Goal: Task Accomplishment & Management: Manage account settings

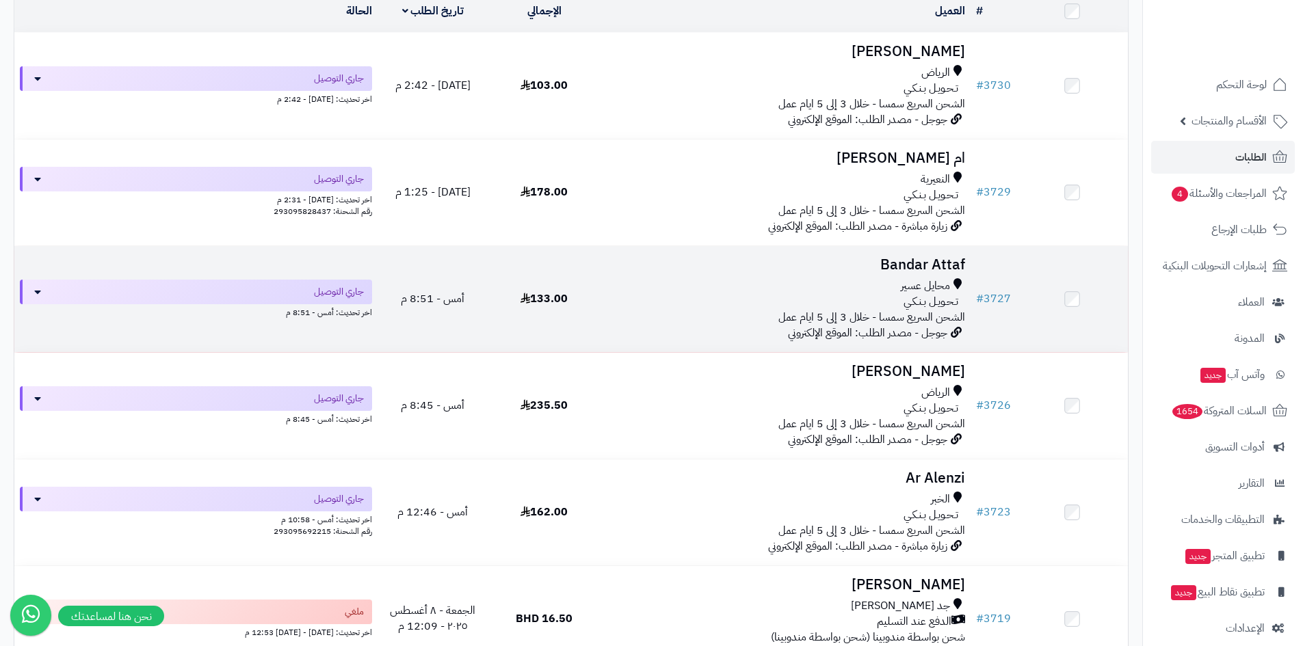
scroll to position [205, 0]
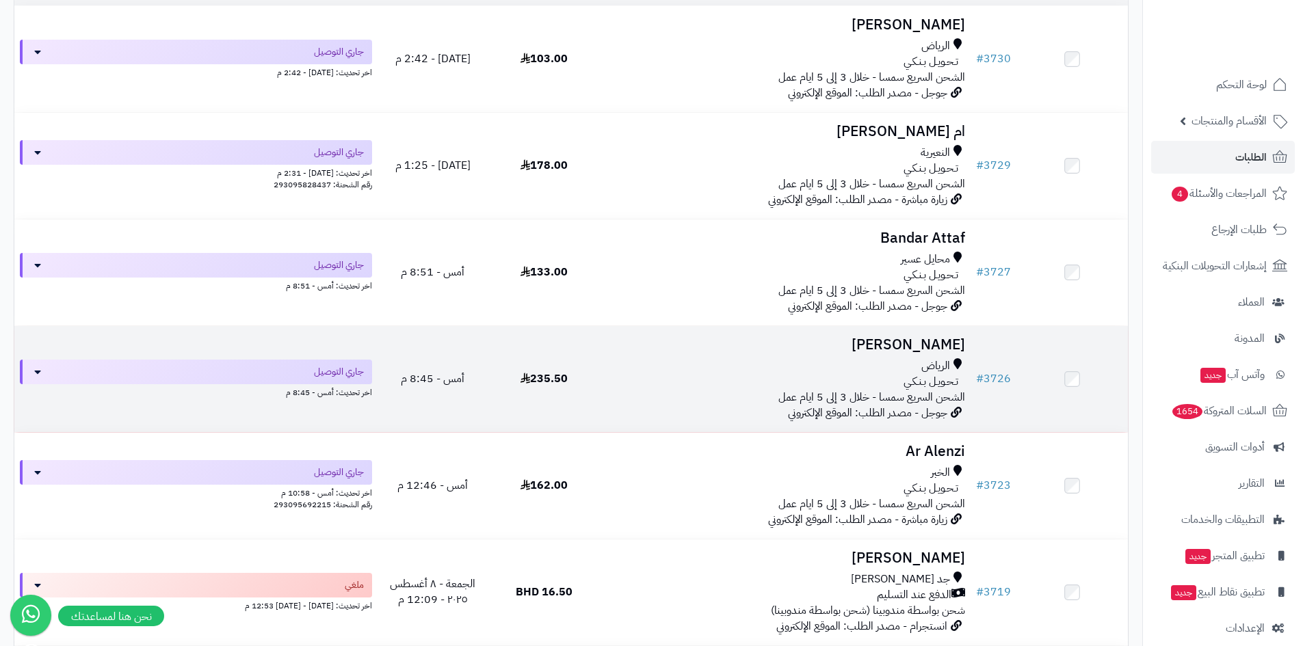
click at [847, 382] on div "تـحـويـل بـنـكـي" at bounding box center [785, 382] width 360 height 16
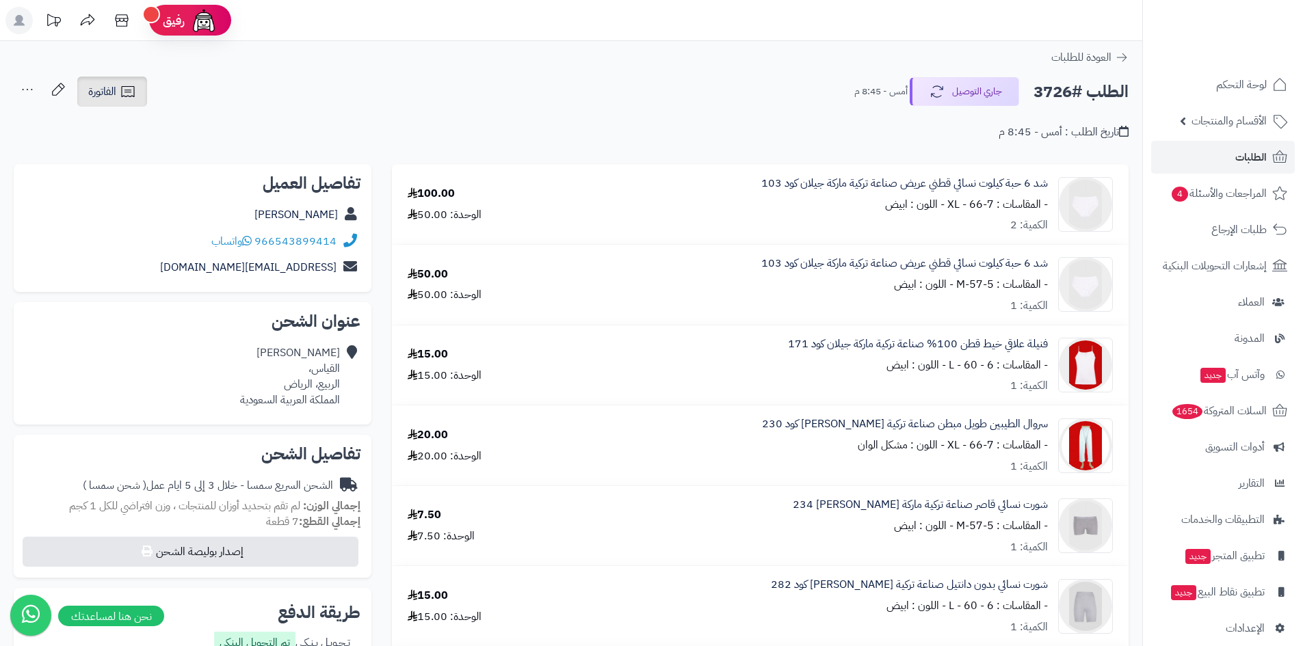
click at [122, 102] on link "الفاتورة" at bounding box center [112, 92] width 70 height 30
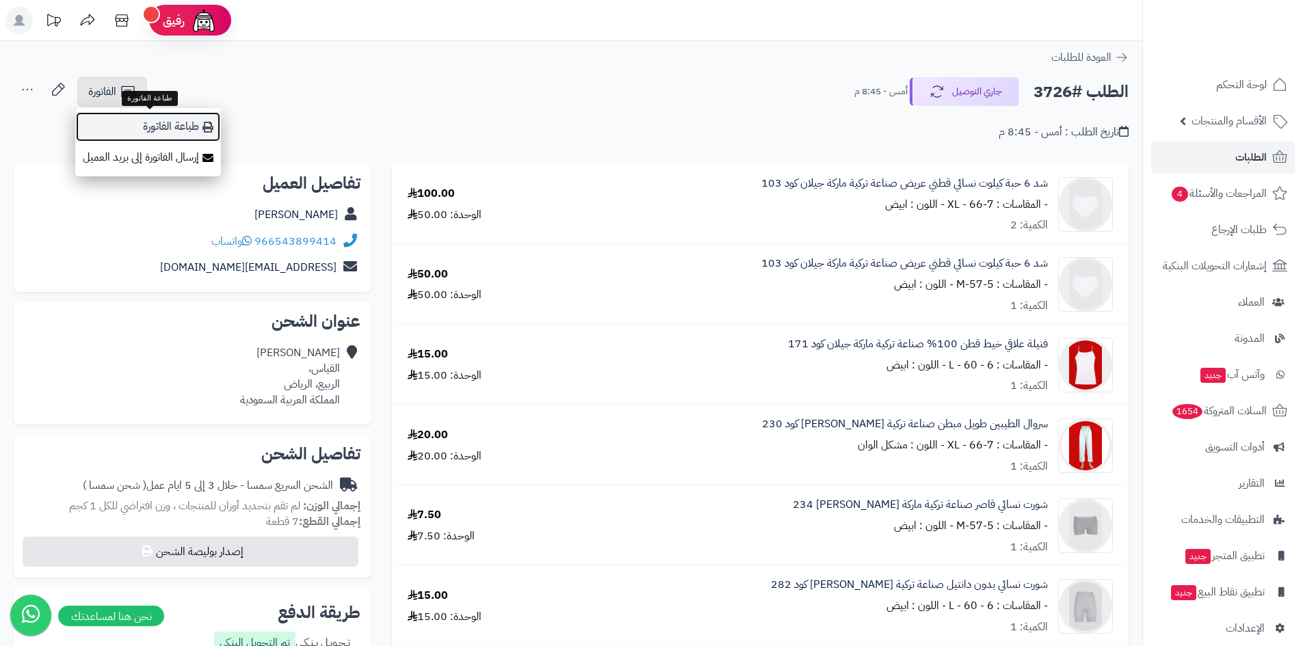
click at [154, 123] on link "طباعة الفاتورة" at bounding box center [148, 126] width 146 height 31
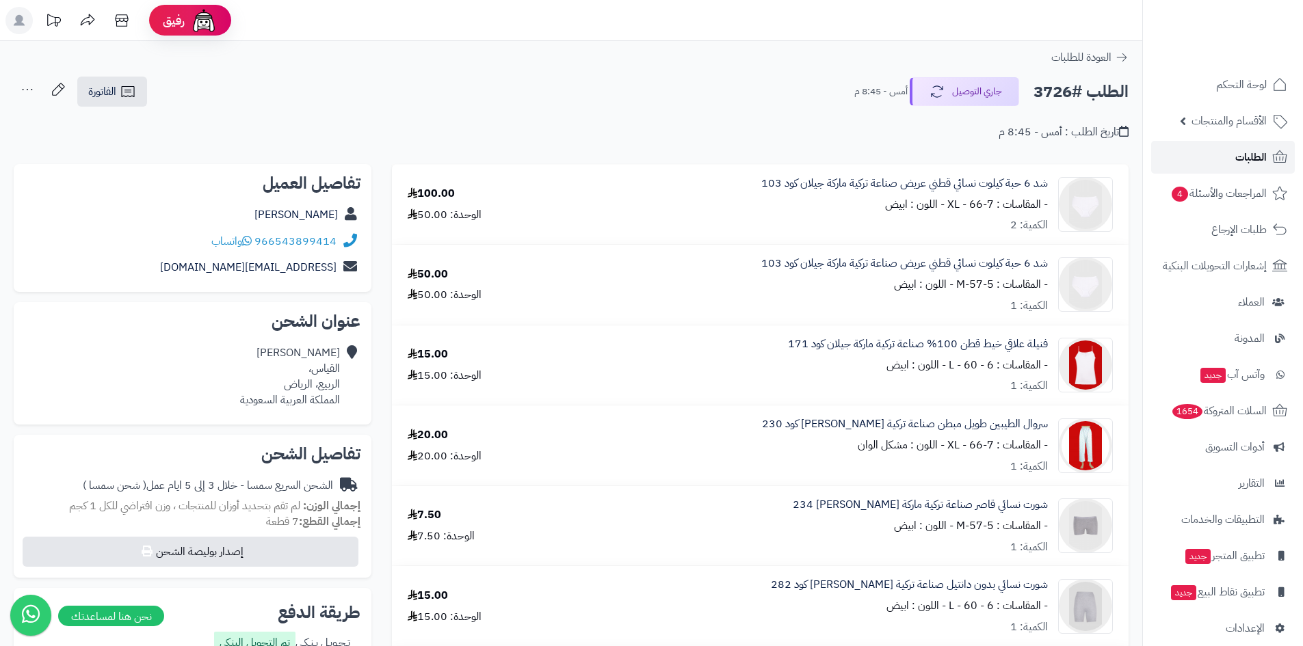
click at [1220, 161] on link "الطلبات" at bounding box center [1223, 157] width 144 height 33
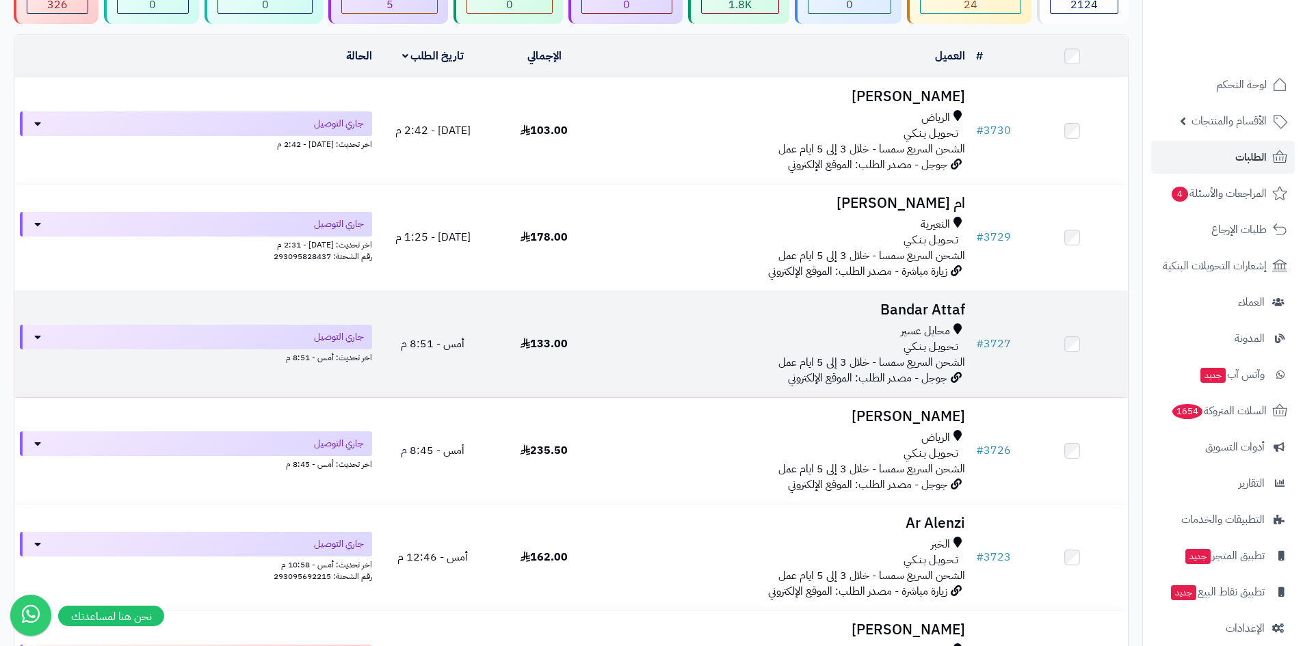
scroll to position [137, 0]
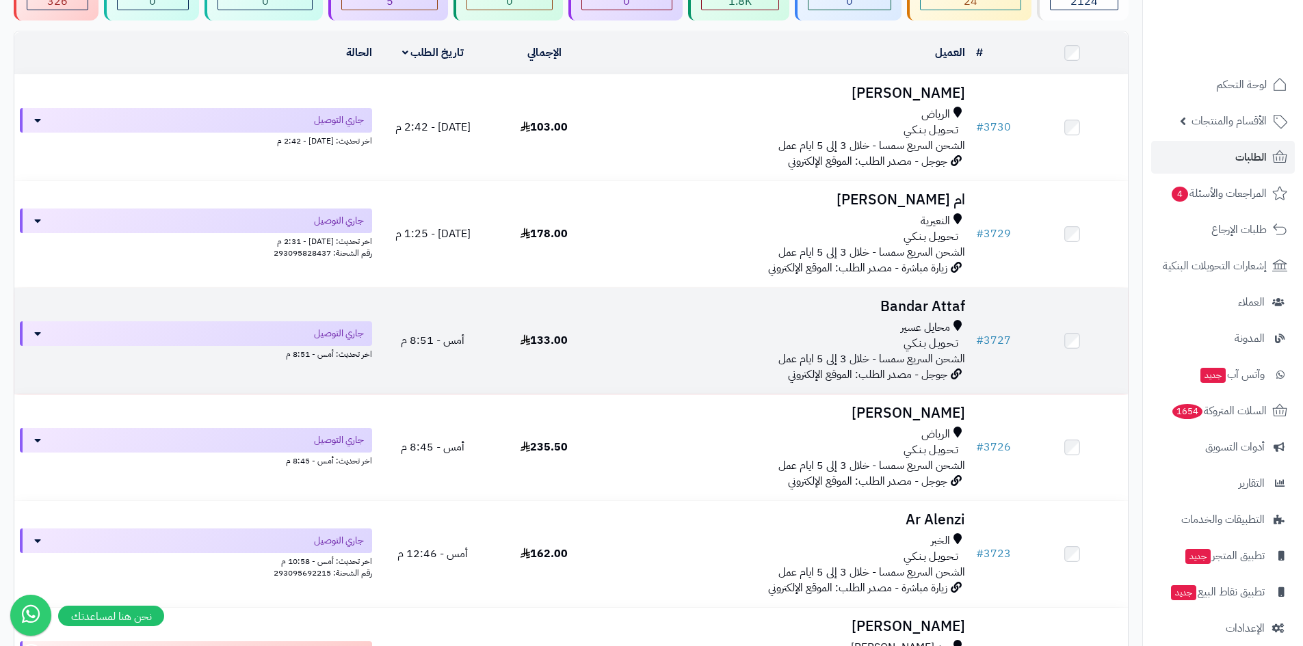
click at [969, 345] on td "Bandar Attaf محايل عسير تـحـويـل بـنـكـي الشحن السريع سمسا - خلال 3 إلى 5 ايام …" at bounding box center [785, 341] width 371 height 106
click at [929, 326] on span "محايل عسير" at bounding box center [925, 328] width 49 height 16
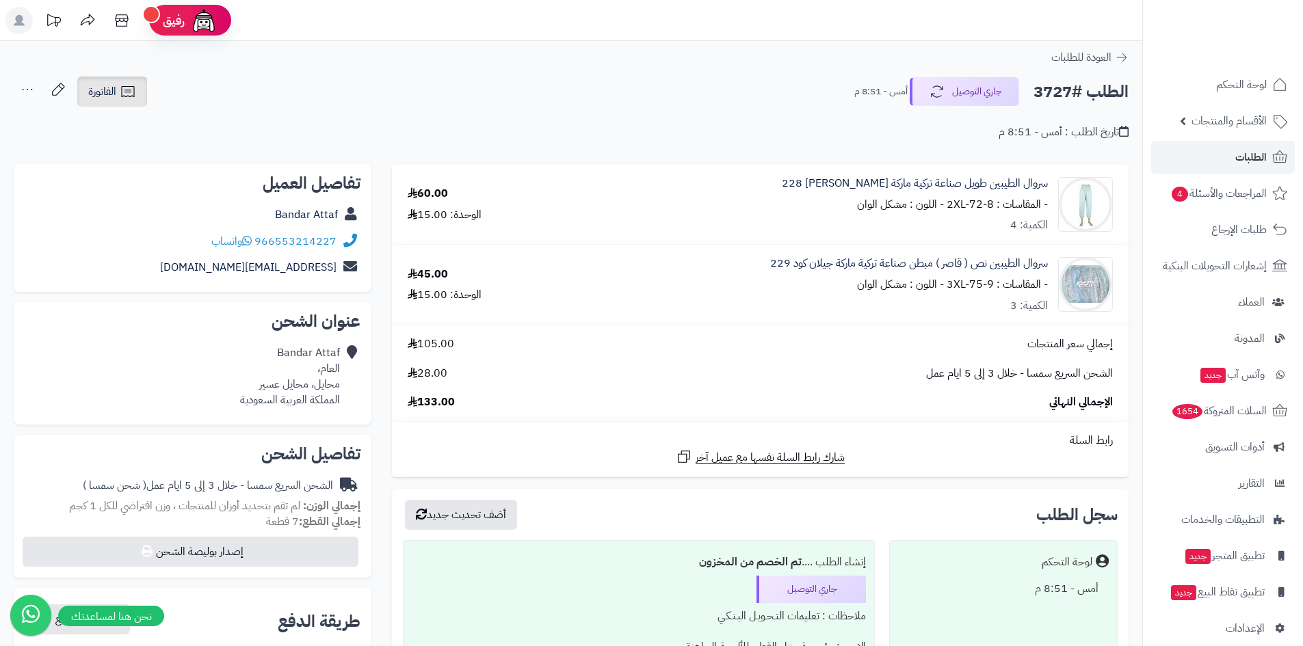
click at [121, 99] on icon at bounding box center [128, 91] width 16 height 16
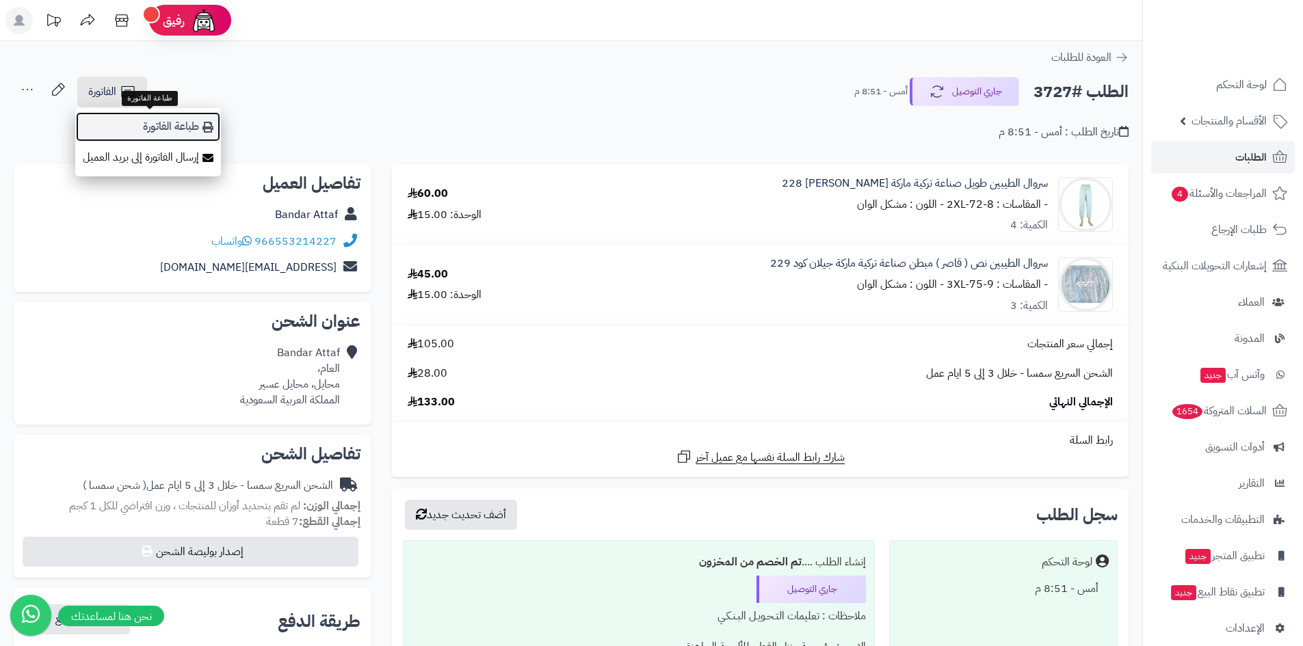
click at [182, 133] on link "طباعة الفاتورة" at bounding box center [148, 126] width 146 height 31
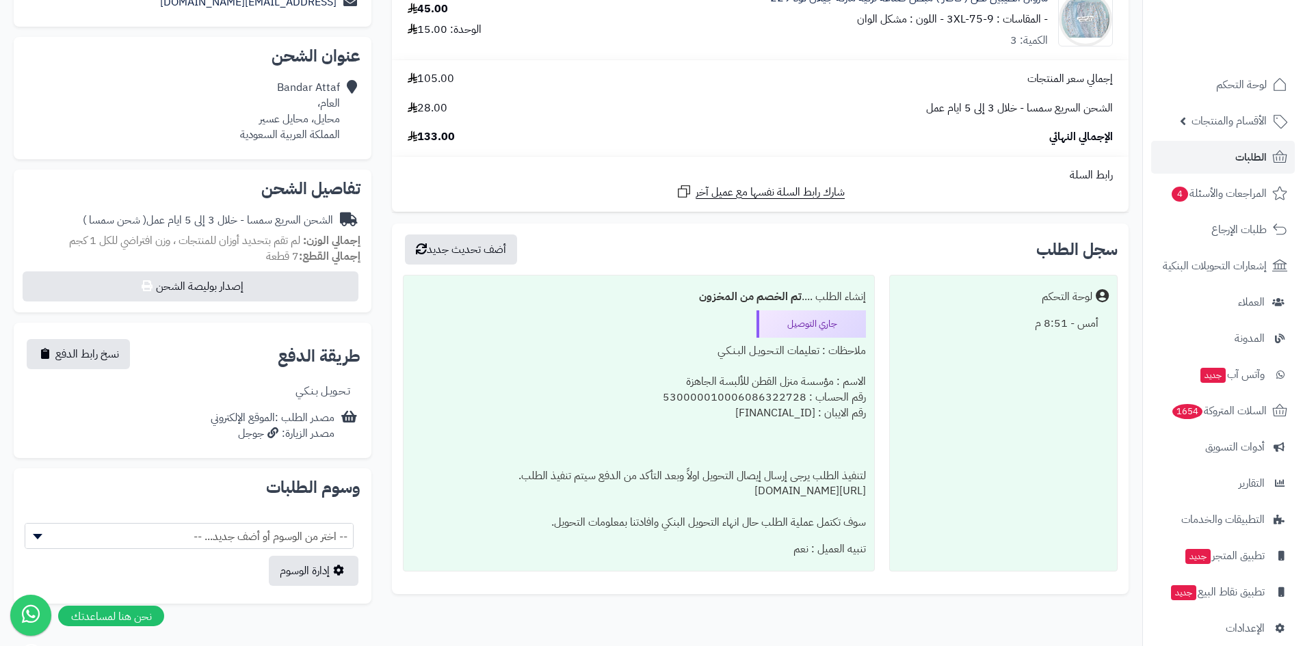
scroll to position [267, 0]
click at [1251, 157] on span "الطلبات" at bounding box center [1250, 157] width 31 height 19
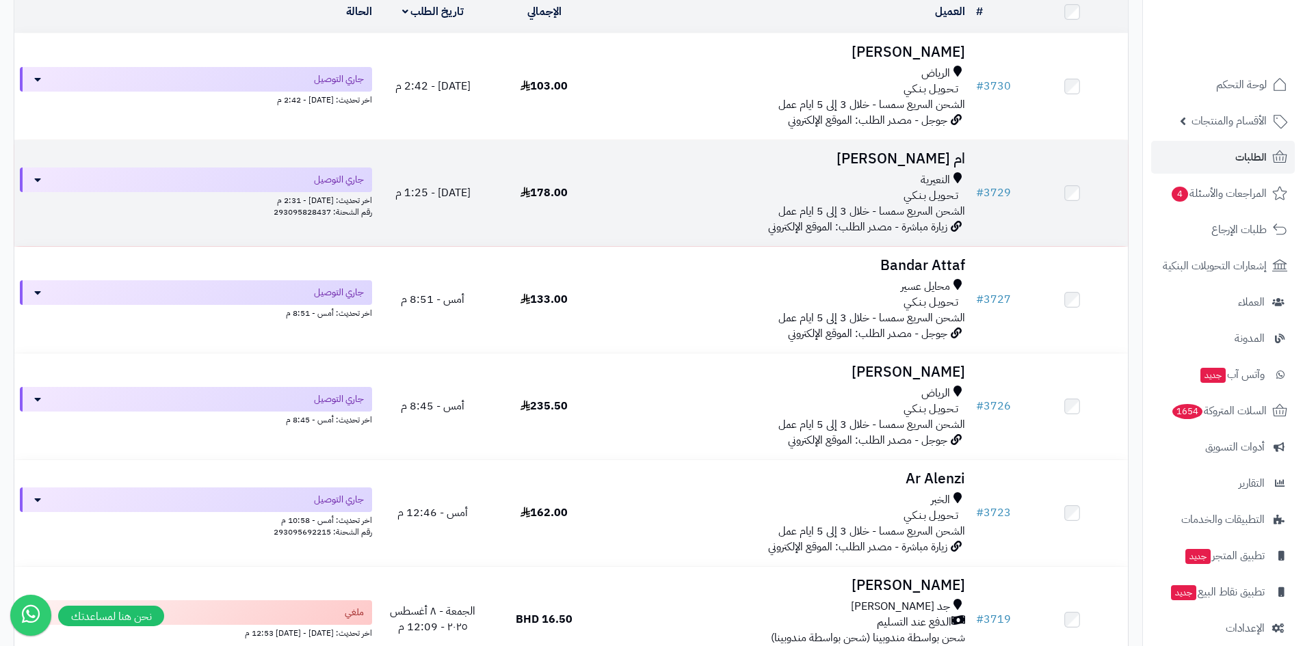
scroll to position [274, 0]
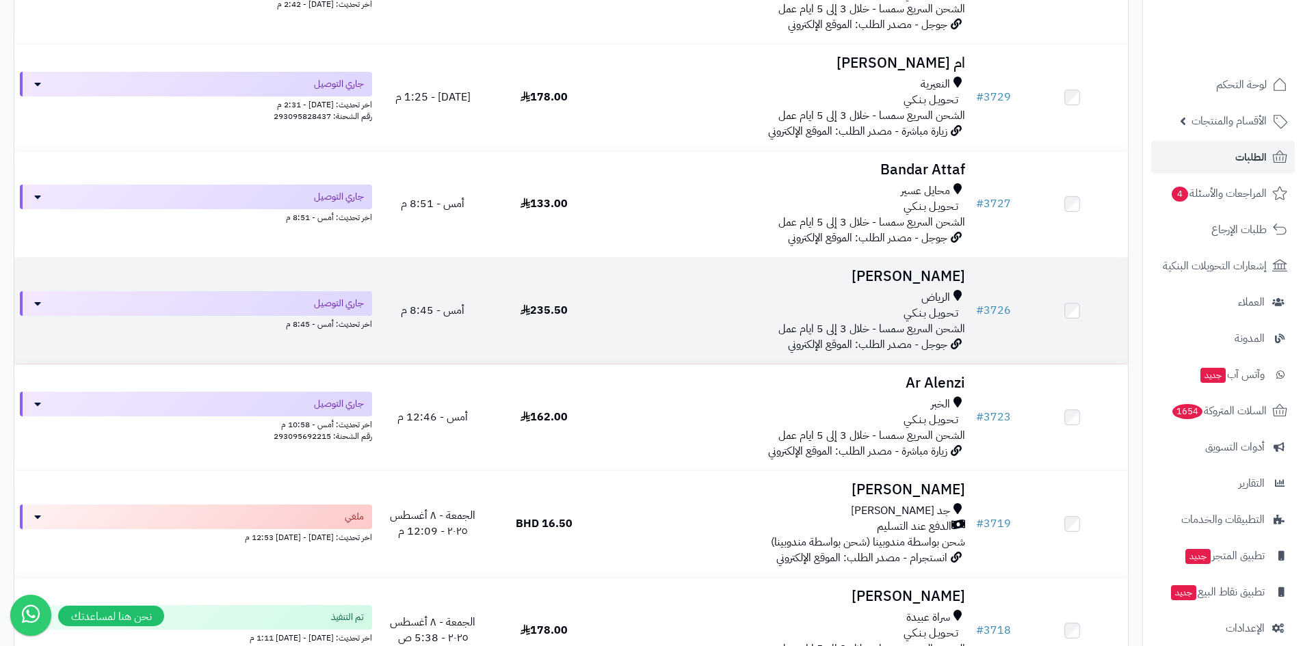
click at [765, 292] on div "الرياض" at bounding box center [785, 298] width 360 height 16
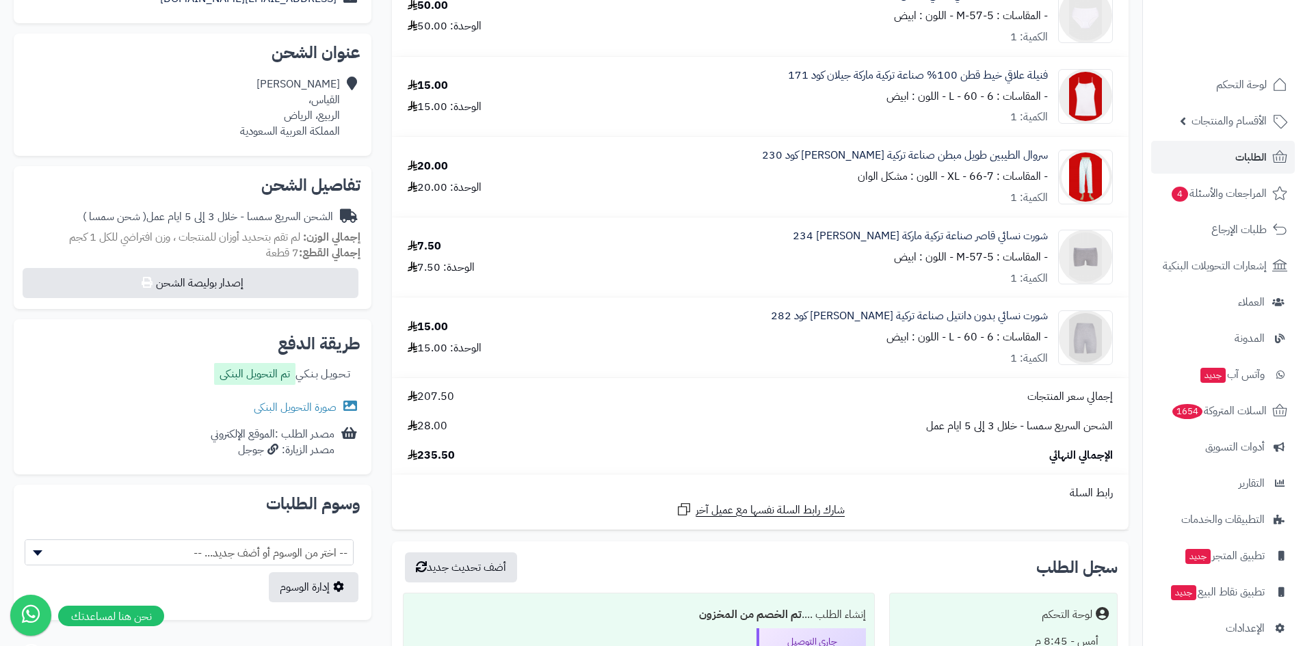
scroll to position [342, 0]
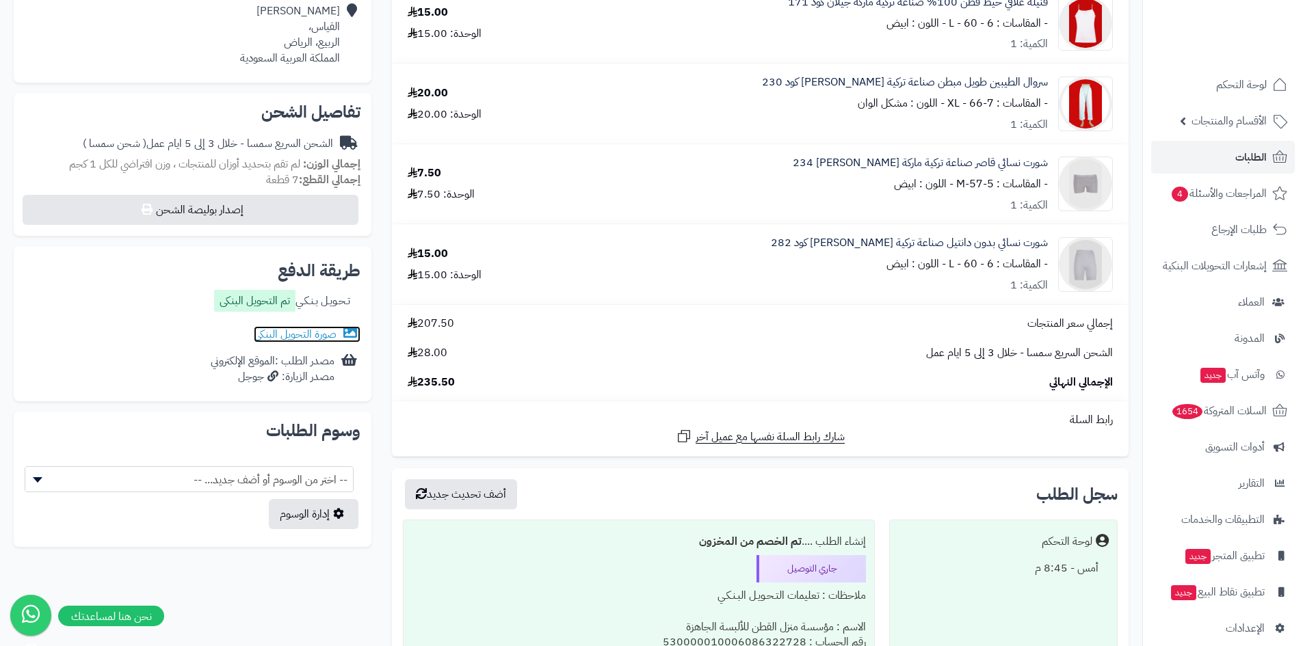
click at [343, 330] on icon at bounding box center [348, 333] width 17 height 14
click at [1217, 159] on link "الطلبات" at bounding box center [1223, 157] width 144 height 33
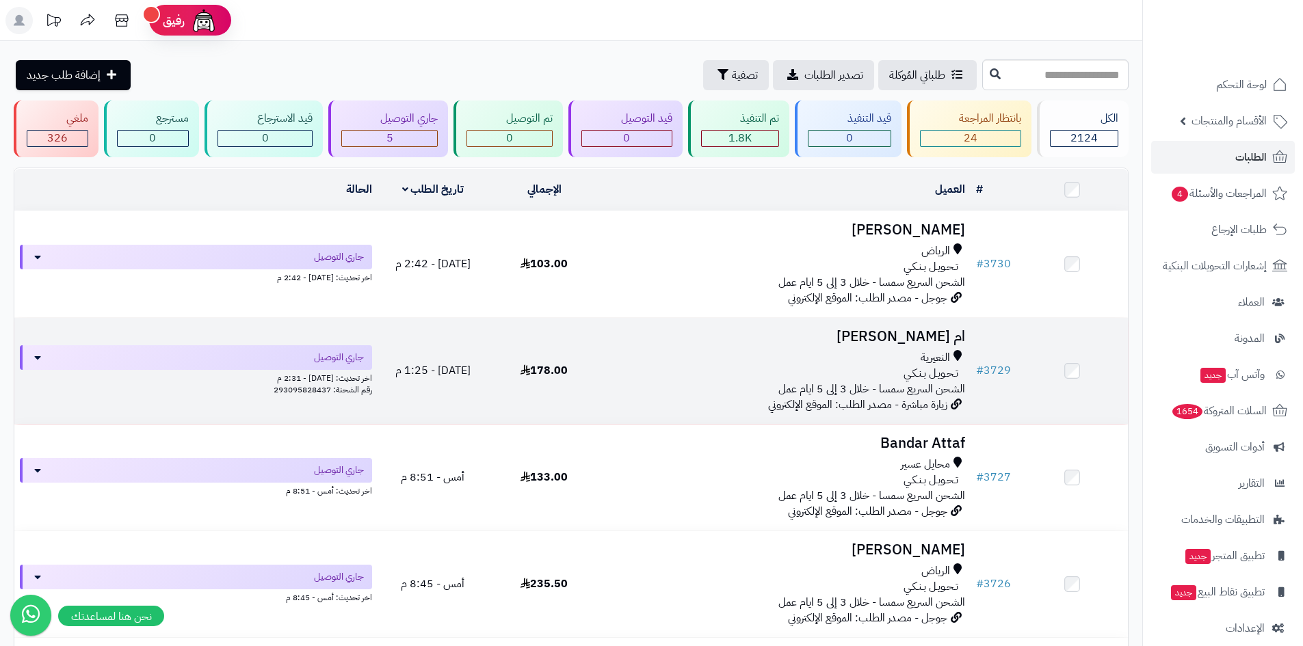
click at [952, 343] on h3 "ام شيخة المري" at bounding box center [785, 337] width 360 height 16
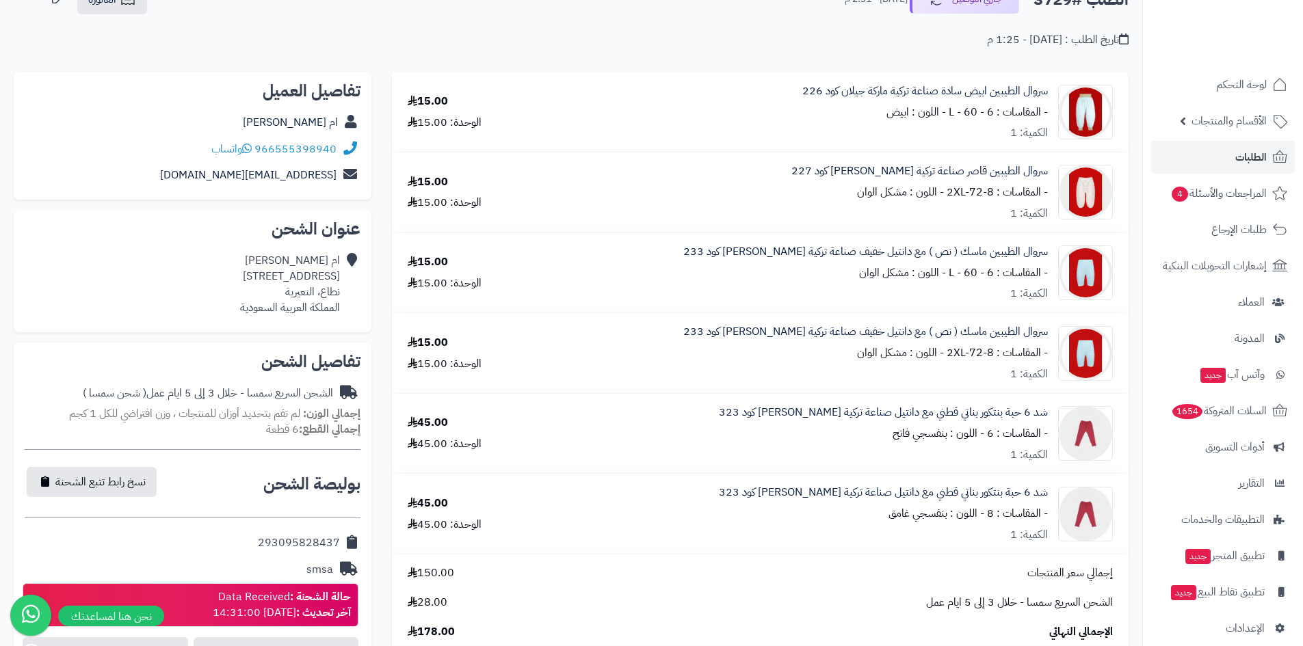
scroll to position [68, 0]
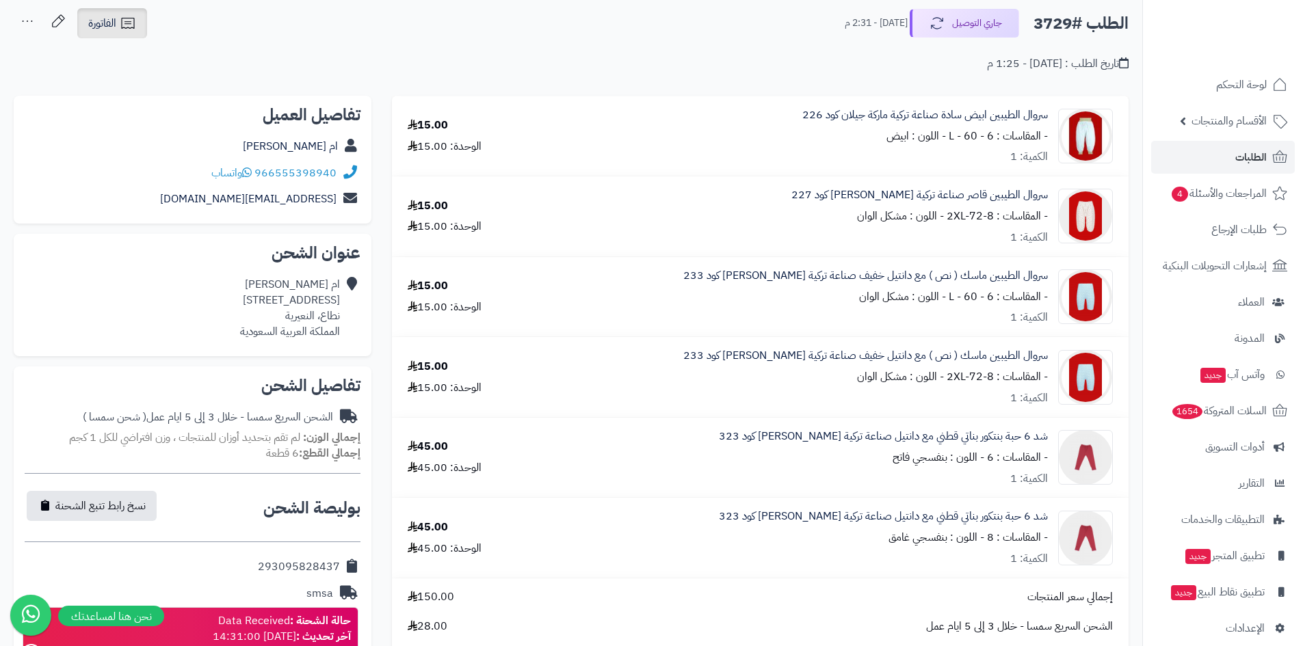
click at [120, 27] on icon at bounding box center [128, 23] width 16 height 16
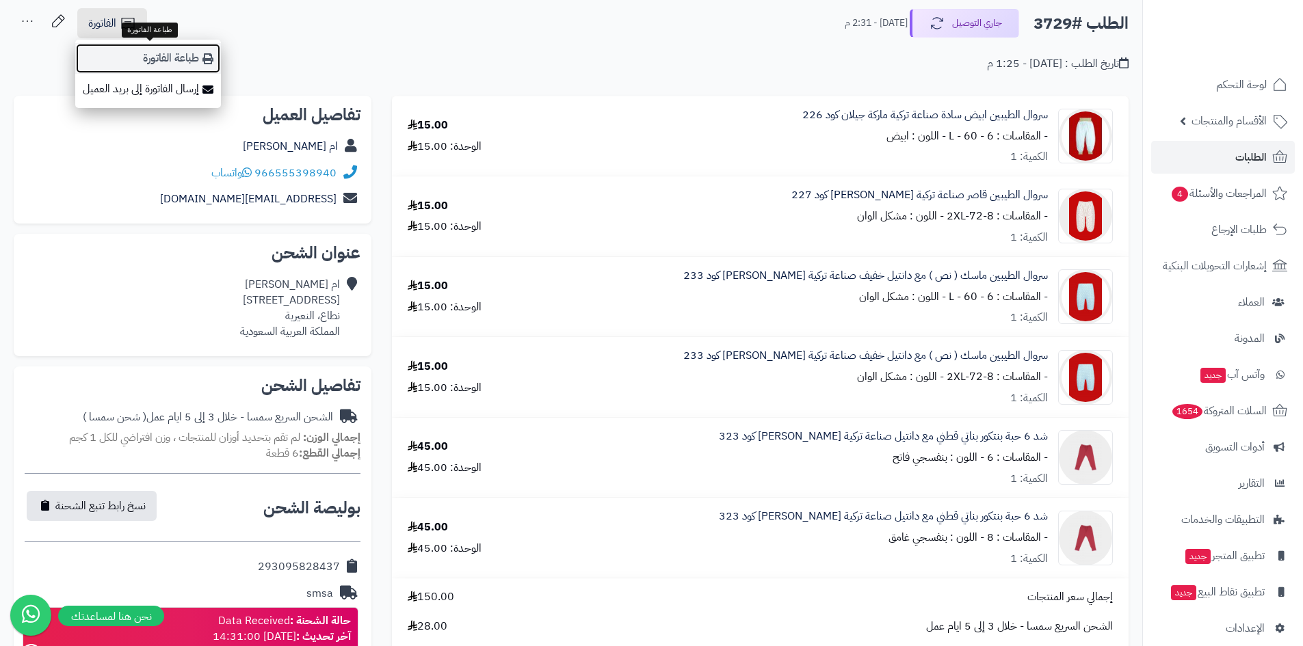
click at [159, 54] on link "طباعة الفاتورة" at bounding box center [148, 58] width 146 height 31
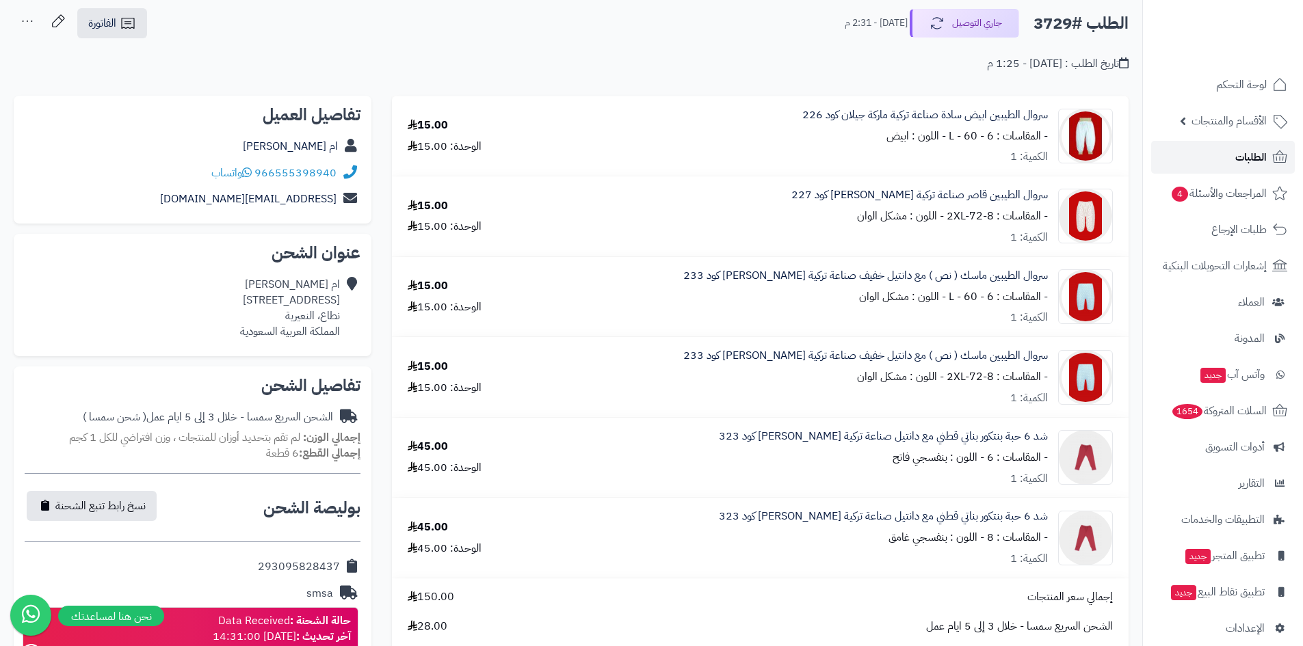
click at [1266, 161] on link "الطلبات" at bounding box center [1223, 157] width 144 height 33
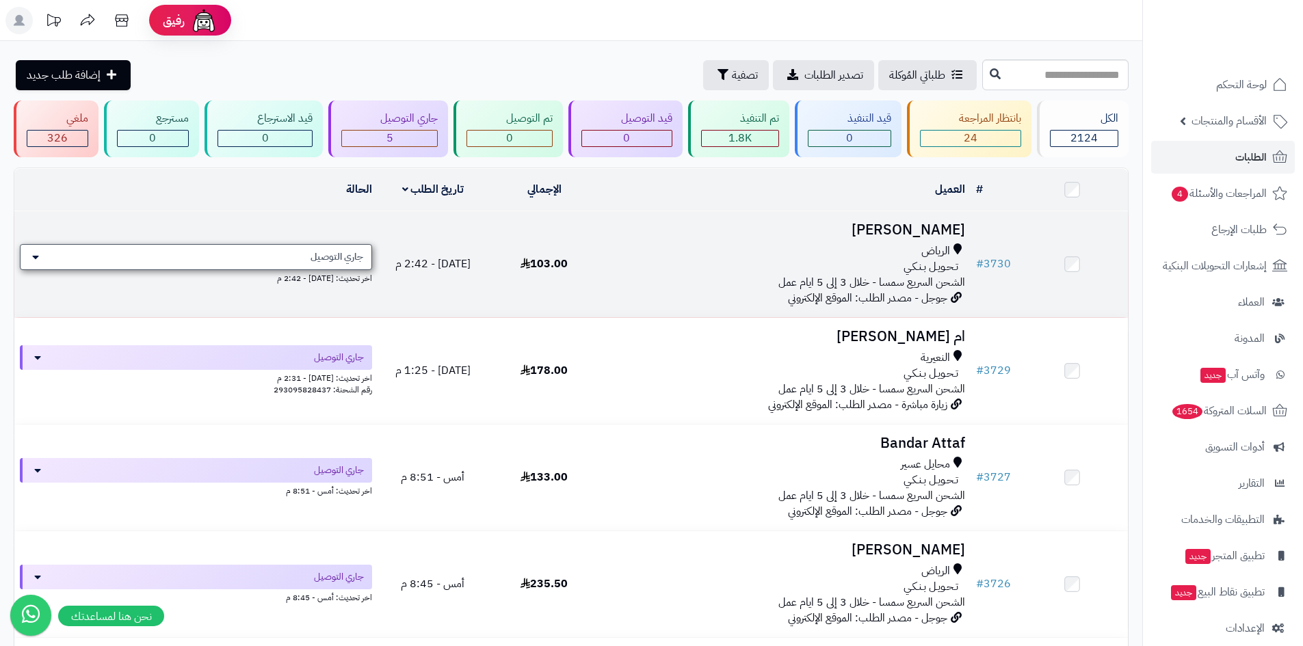
click at [338, 260] on span "جاري التوصيل" at bounding box center [336, 257] width 53 height 14
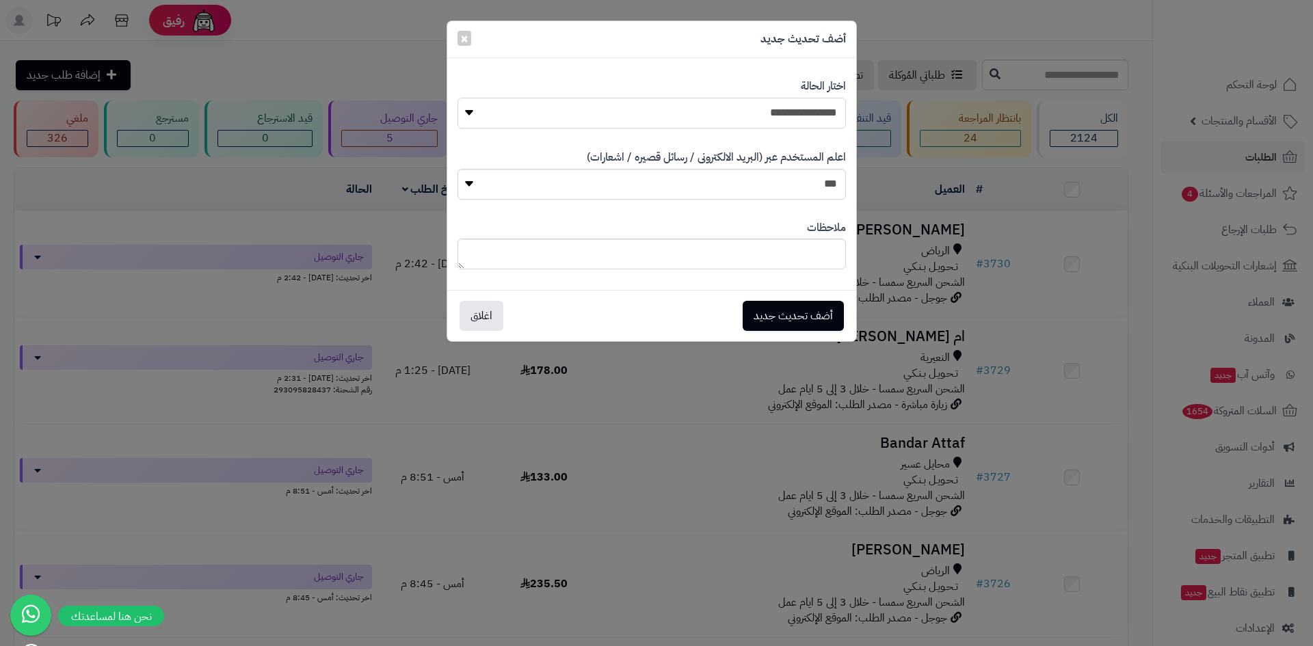
click at [638, 106] on select "**********" at bounding box center [651, 113] width 388 height 31
select select "**"
click at [457, 98] on select "**********" at bounding box center [651, 113] width 388 height 31
click at [806, 315] on button "أضف تحديث جديد" at bounding box center [793, 315] width 101 height 30
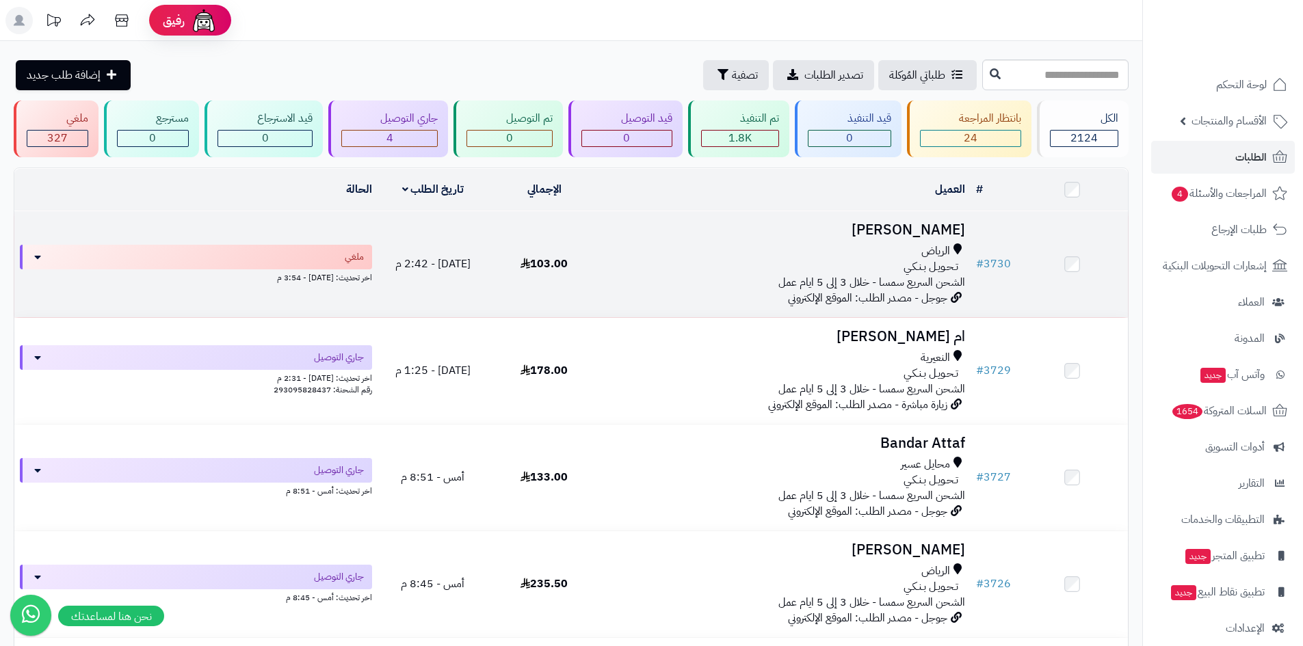
click at [724, 248] on div "الرياض" at bounding box center [785, 251] width 360 height 16
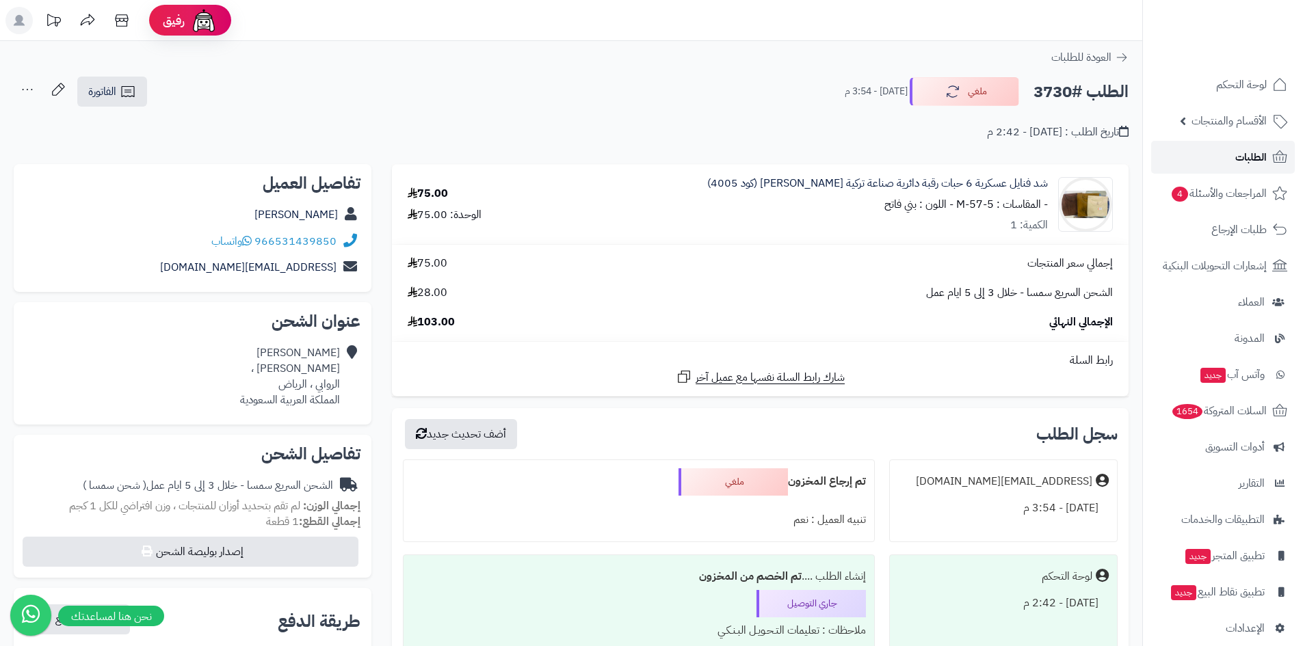
click at [1224, 156] on link "الطلبات" at bounding box center [1223, 157] width 144 height 33
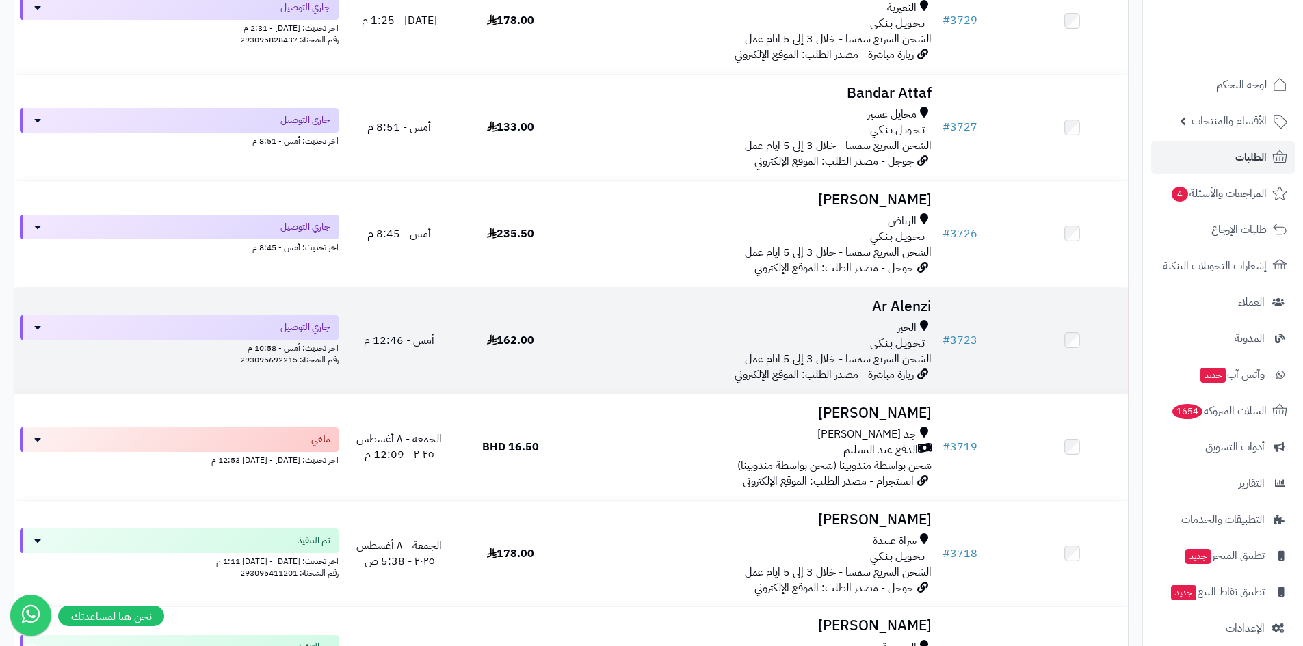
scroll to position [354, 0]
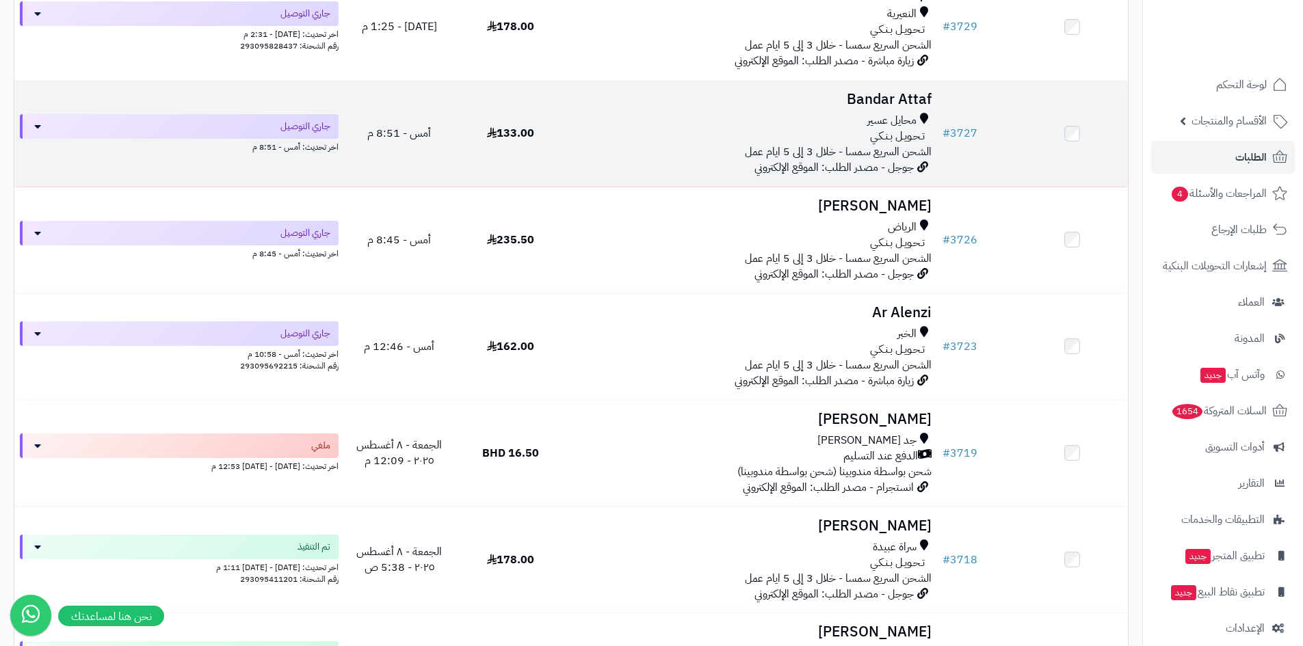
click at [1074, 126] on td at bounding box center [1071, 134] width 111 height 106
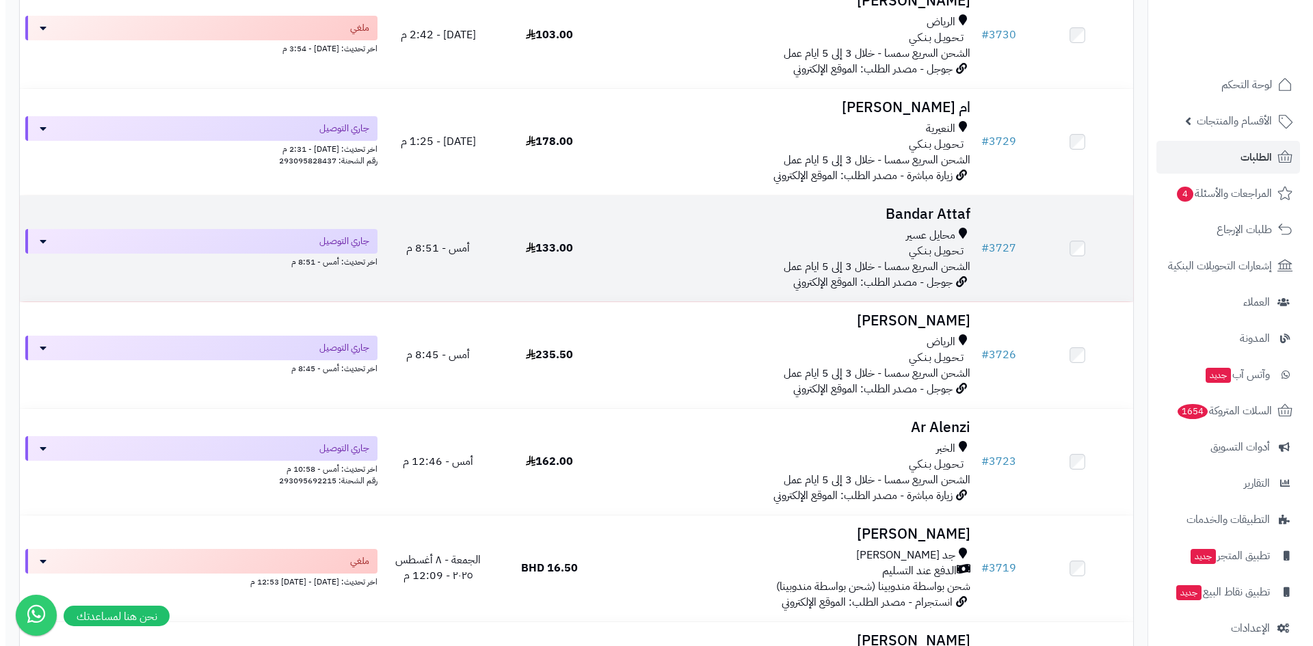
scroll to position [205, 0]
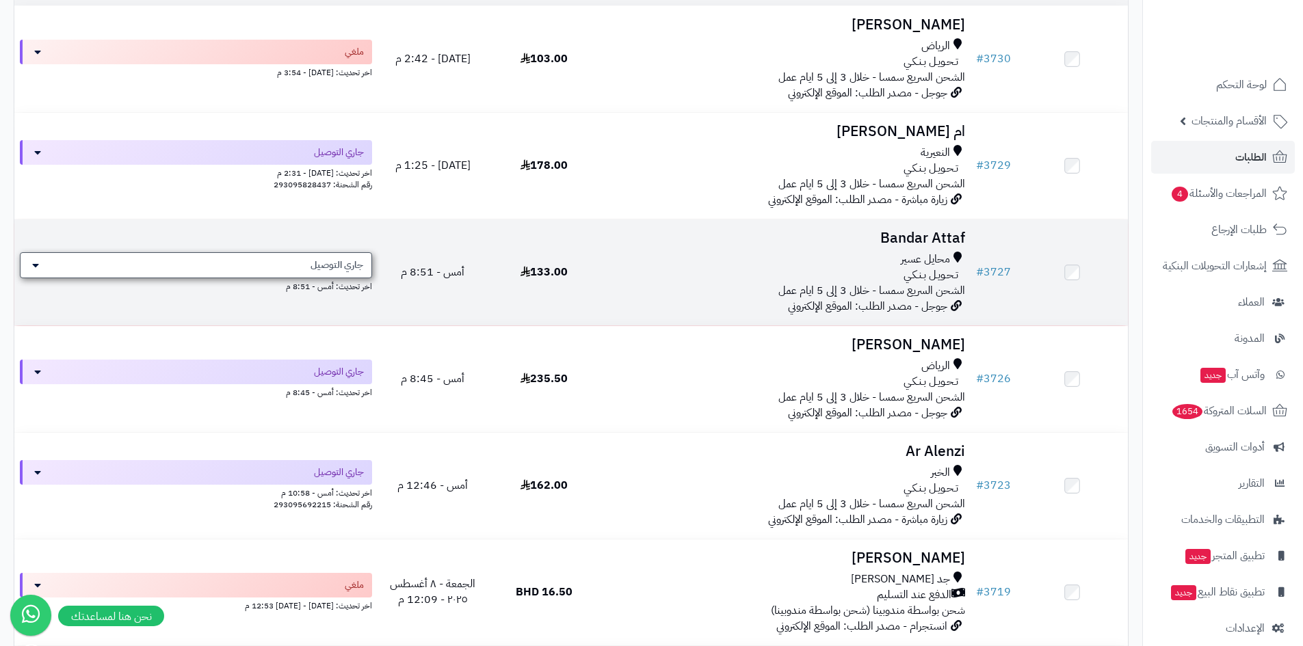
click at [354, 254] on div "جاري التوصيل" at bounding box center [196, 265] width 352 height 26
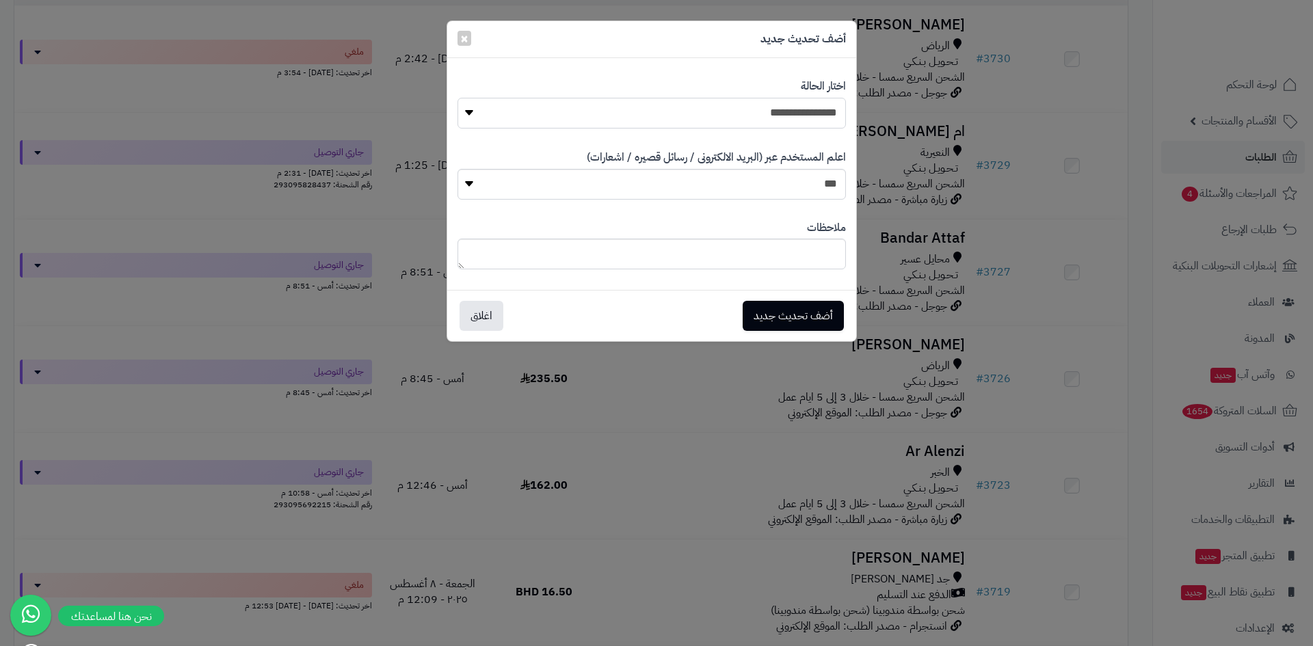
click at [656, 101] on select "**********" at bounding box center [651, 113] width 388 height 31
select select "**"
click at [457, 98] on select "**********" at bounding box center [651, 113] width 388 height 31
click at [793, 320] on button "أضف تحديث جديد" at bounding box center [793, 315] width 101 height 30
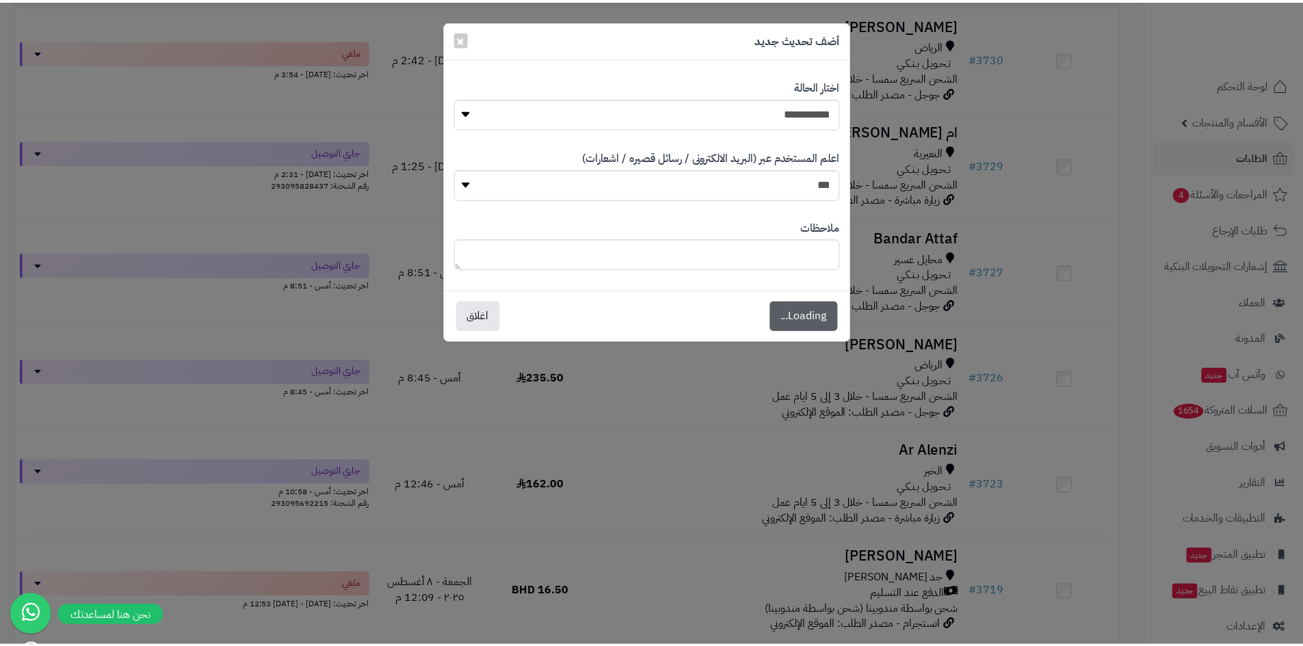
scroll to position [249, 0]
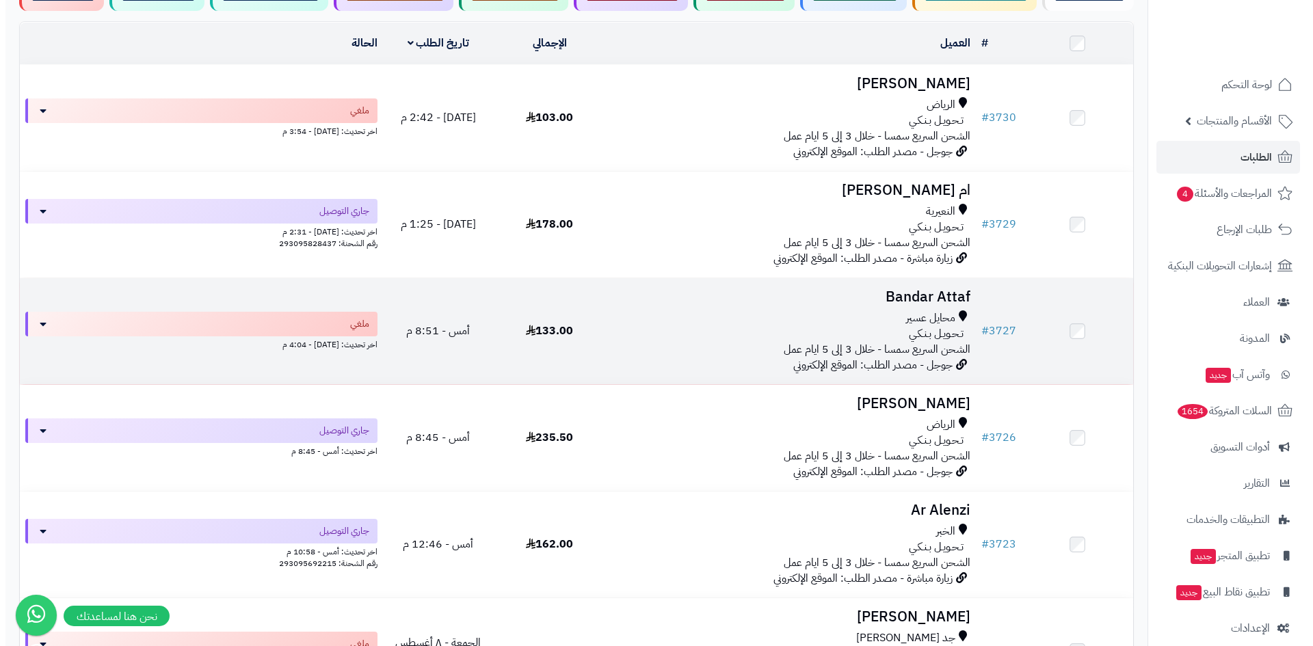
scroll to position [122, 0]
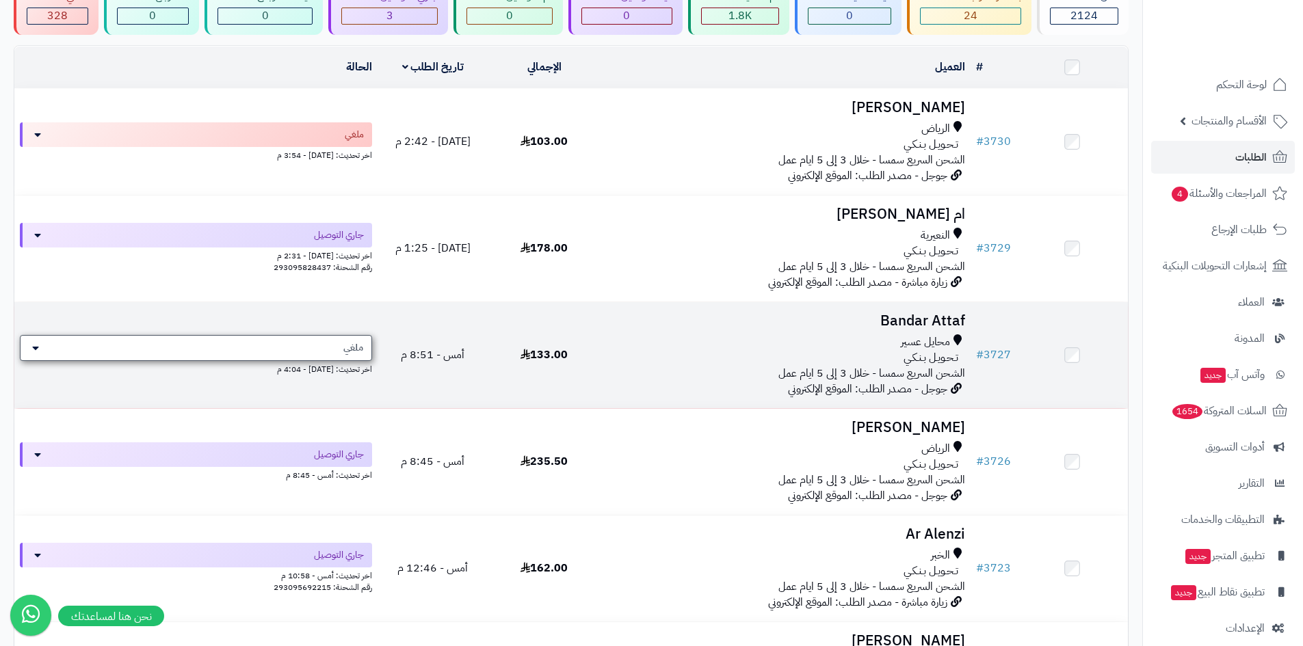
click at [309, 355] on div "ملغي" at bounding box center [196, 348] width 352 height 26
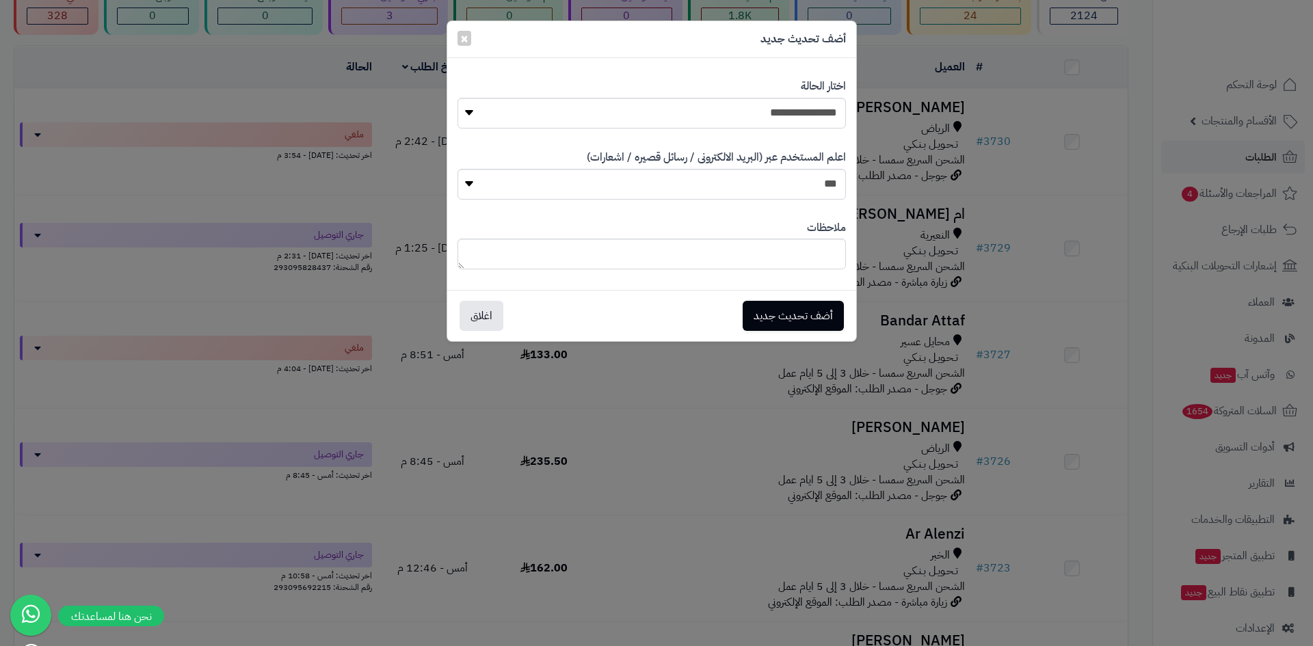
click at [548, 144] on div "اعلم المستخدم عبر (البريد الالكترونى / رسائل قصيره / اشعارات) *** **" at bounding box center [651, 175] width 388 height 70
click at [557, 123] on select "**********" at bounding box center [651, 113] width 388 height 31
select select "**"
click at [457, 98] on select "**********" at bounding box center [651, 113] width 388 height 31
click at [810, 303] on button "أضف تحديث جديد" at bounding box center [793, 315] width 101 height 30
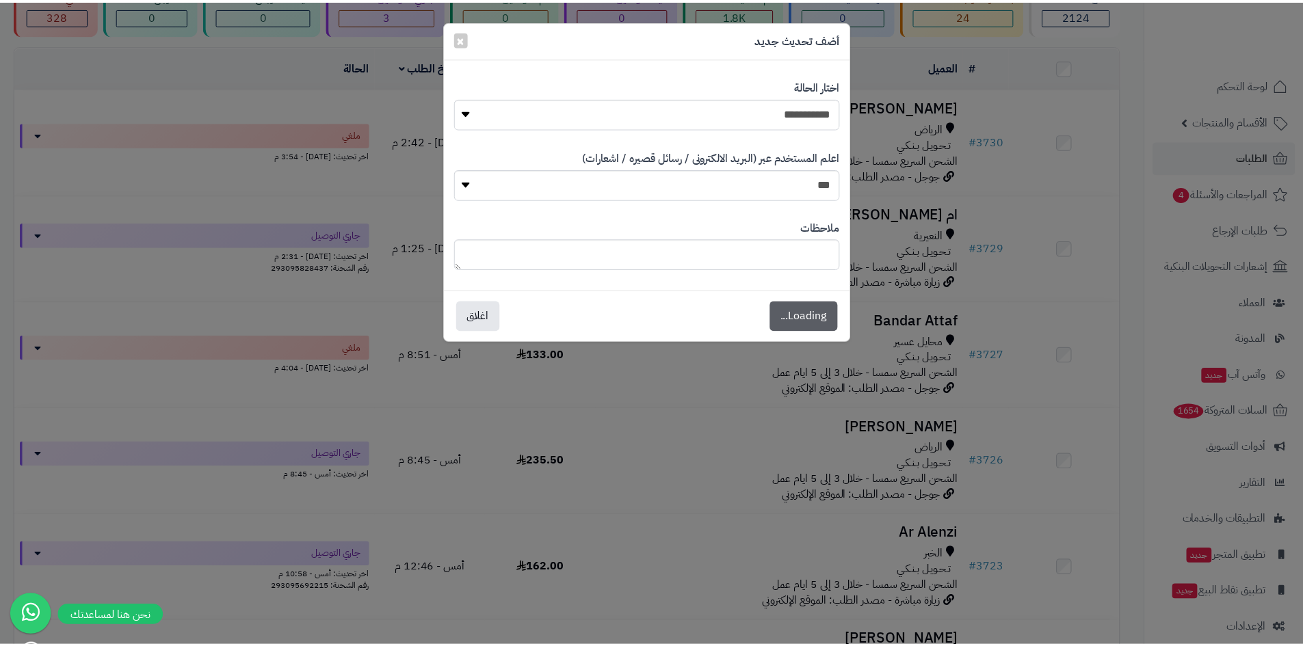
scroll to position [167, 0]
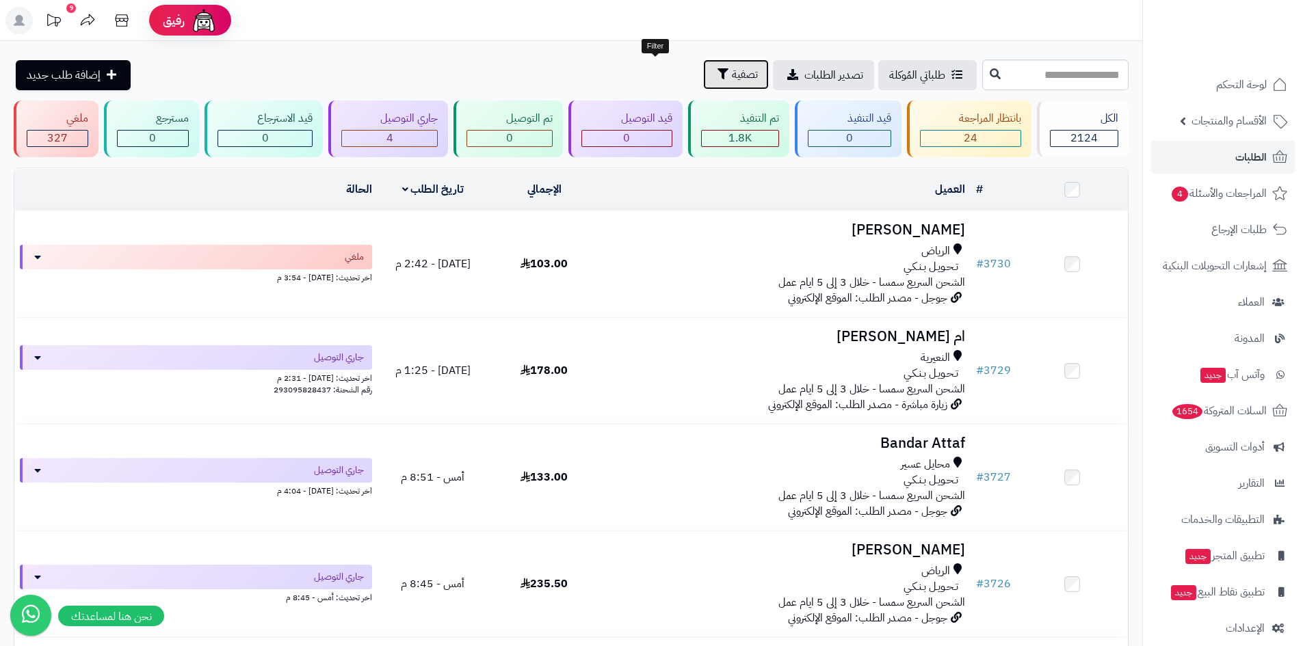
click at [732, 66] on span "تصفية" at bounding box center [745, 74] width 26 height 16
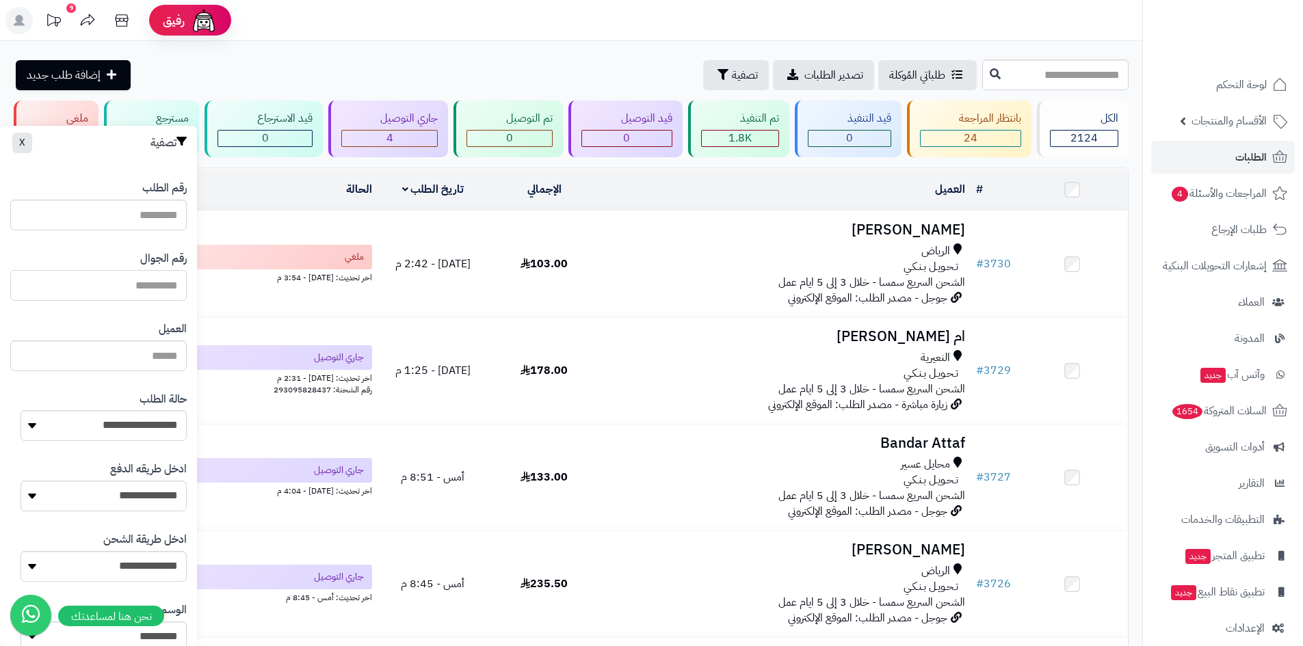
click at [159, 280] on input "text" at bounding box center [98, 285] width 176 height 31
type input "**********"
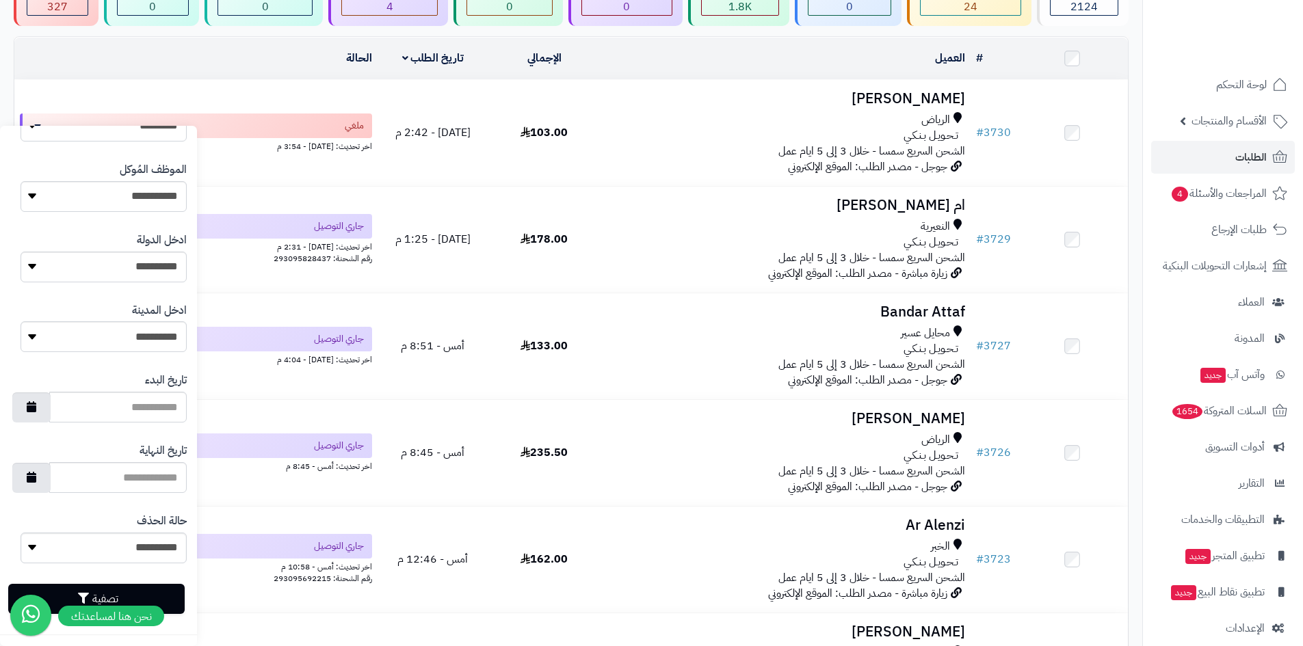
scroll to position [274, 0]
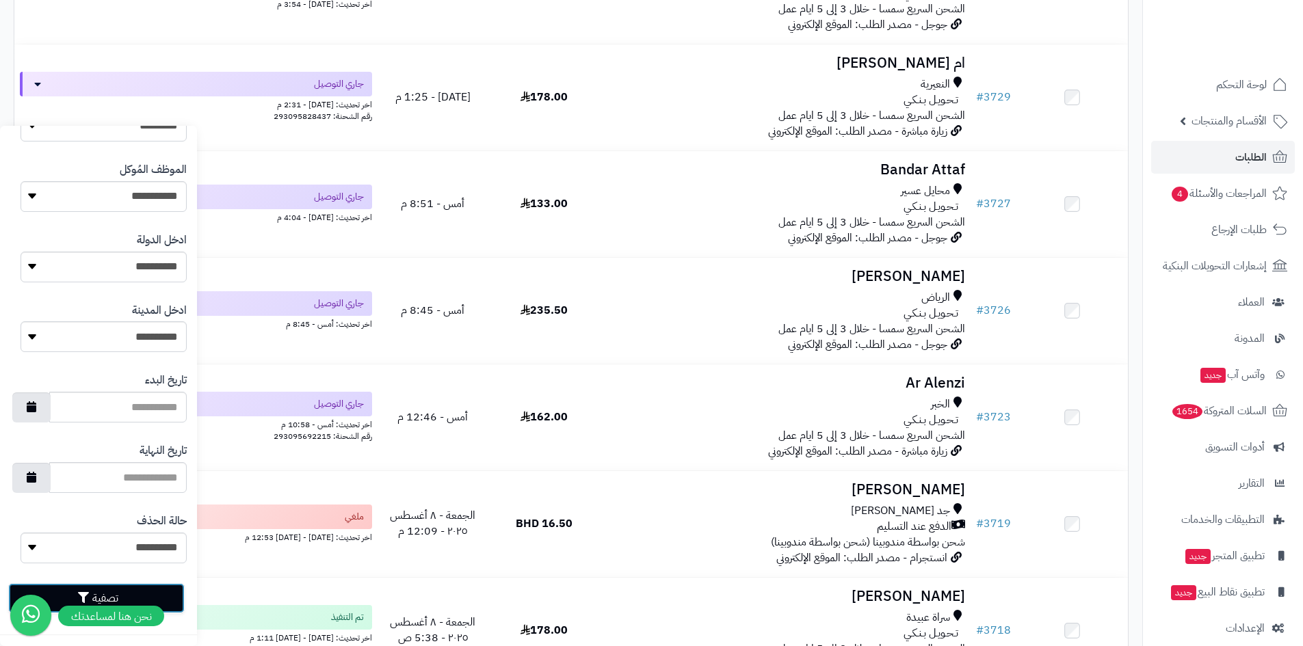
click at [149, 595] on button "تصفية" at bounding box center [96, 598] width 176 height 30
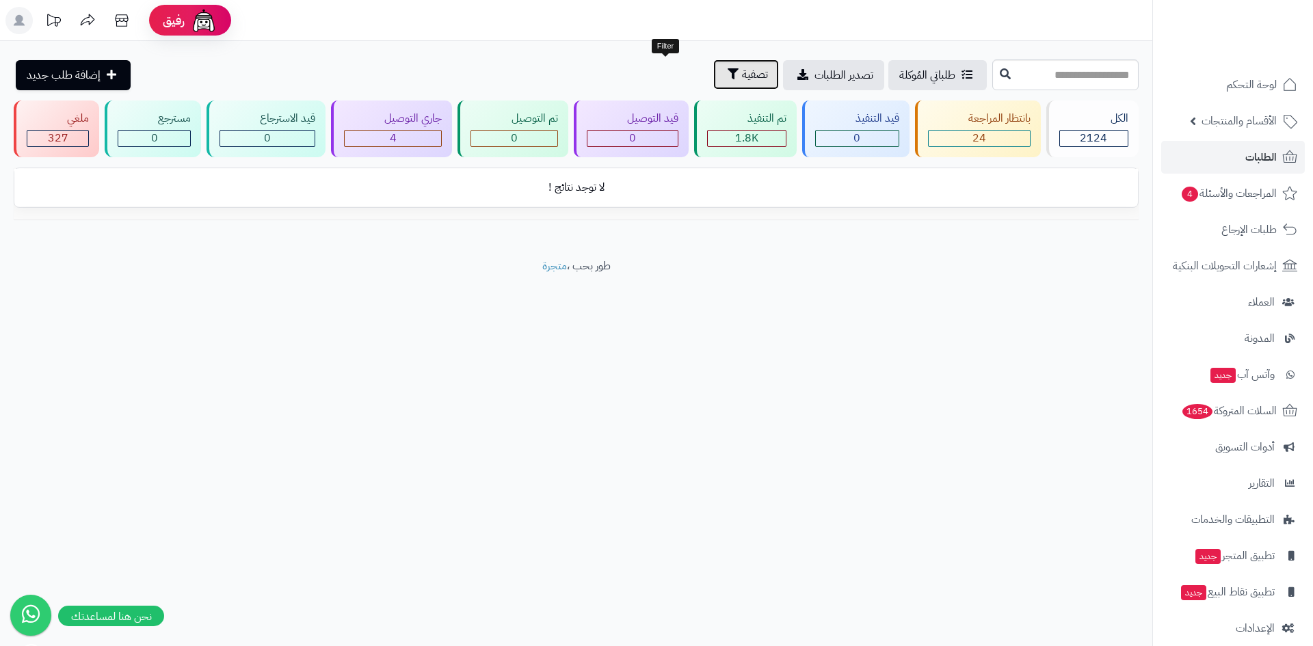
click at [742, 70] on span "تصفية" at bounding box center [755, 74] width 26 height 16
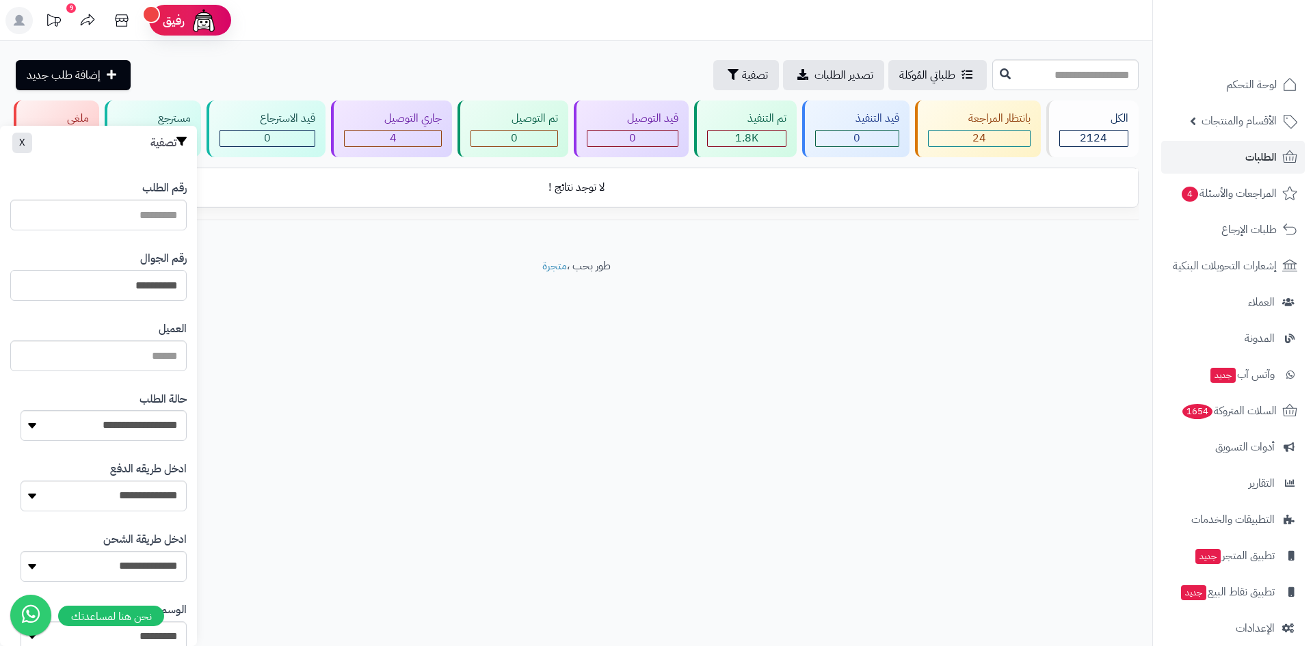
click at [175, 285] on input "**********" at bounding box center [98, 285] width 176 height 31
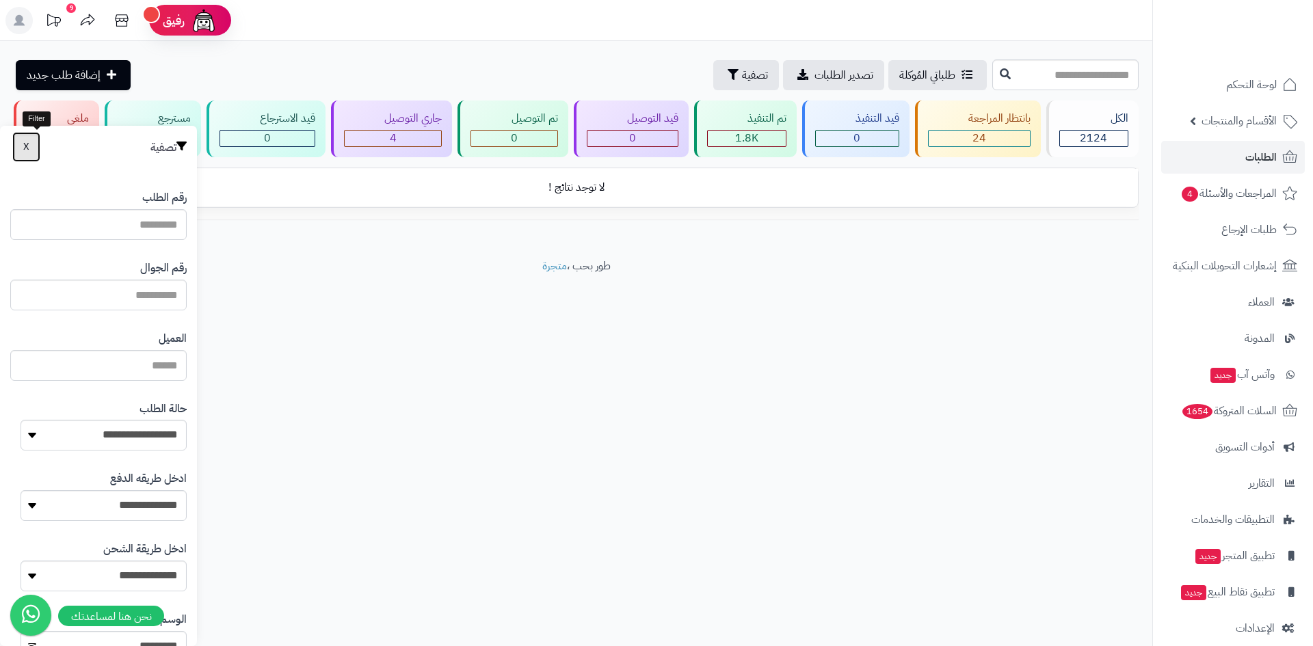
click at [40, 137] on button "X" at bounding box center [26, 147] width 28 height 30
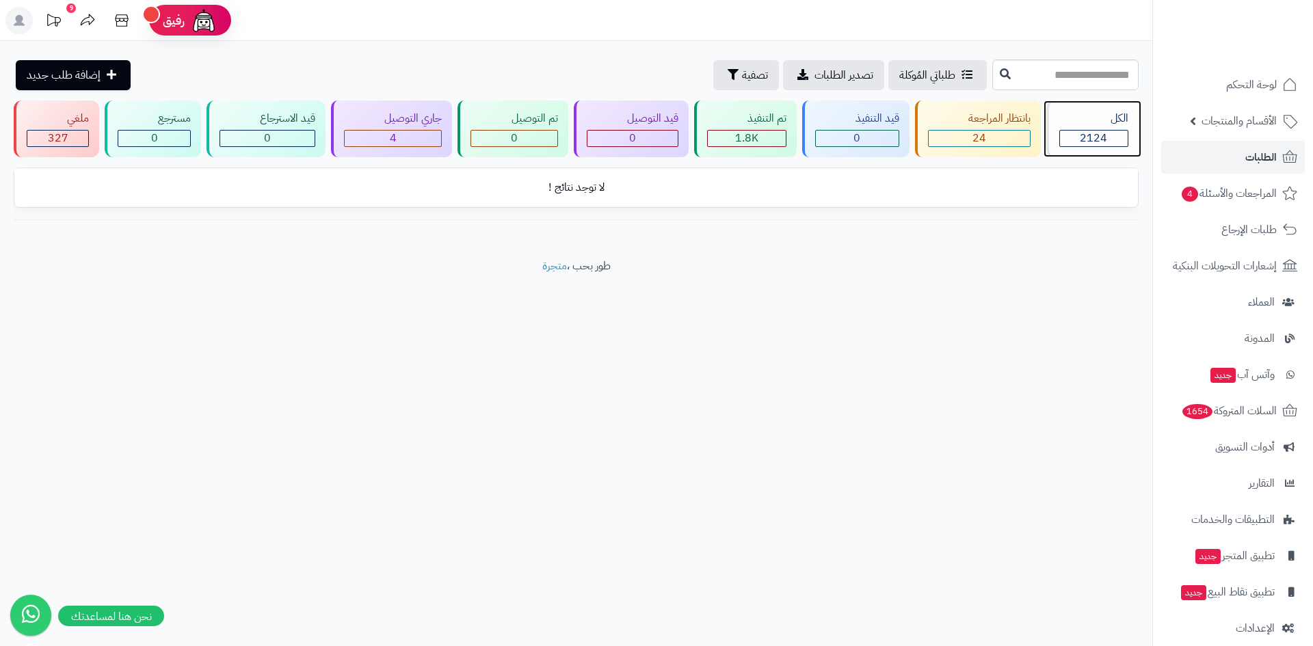
click at [1104, 115] on div "الكل" at bounding box center [1093, 119] width 69 height 16
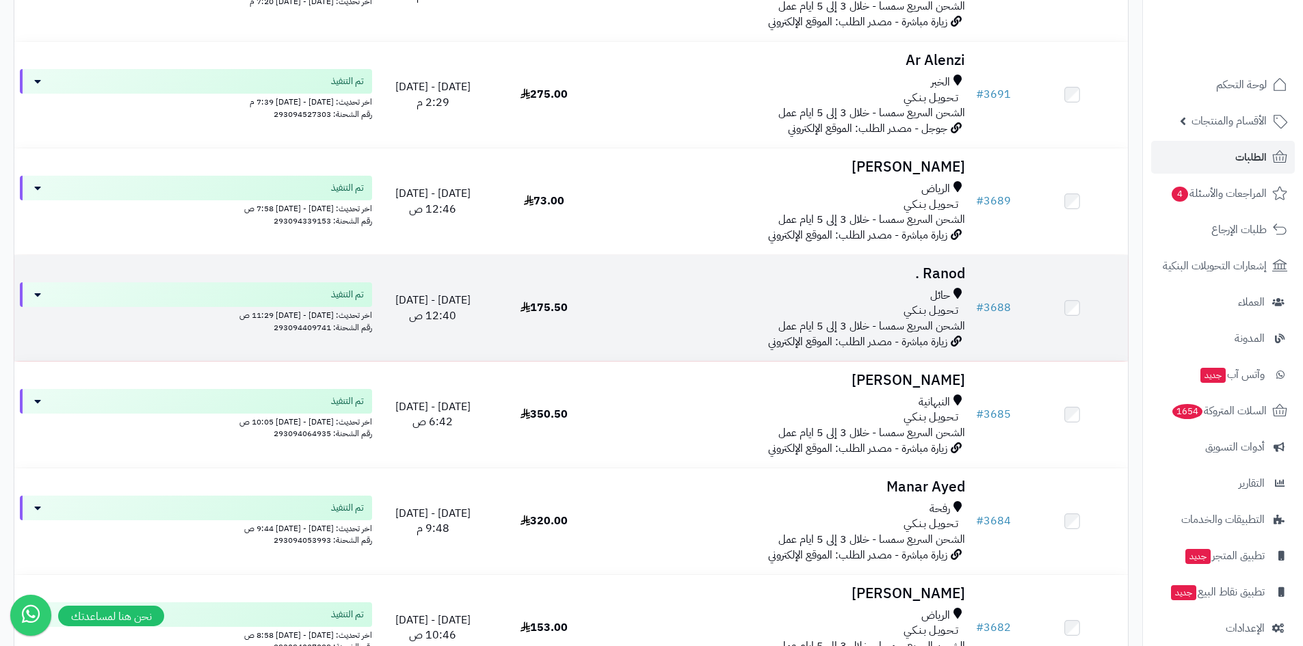
scroll to position [2872, 0]
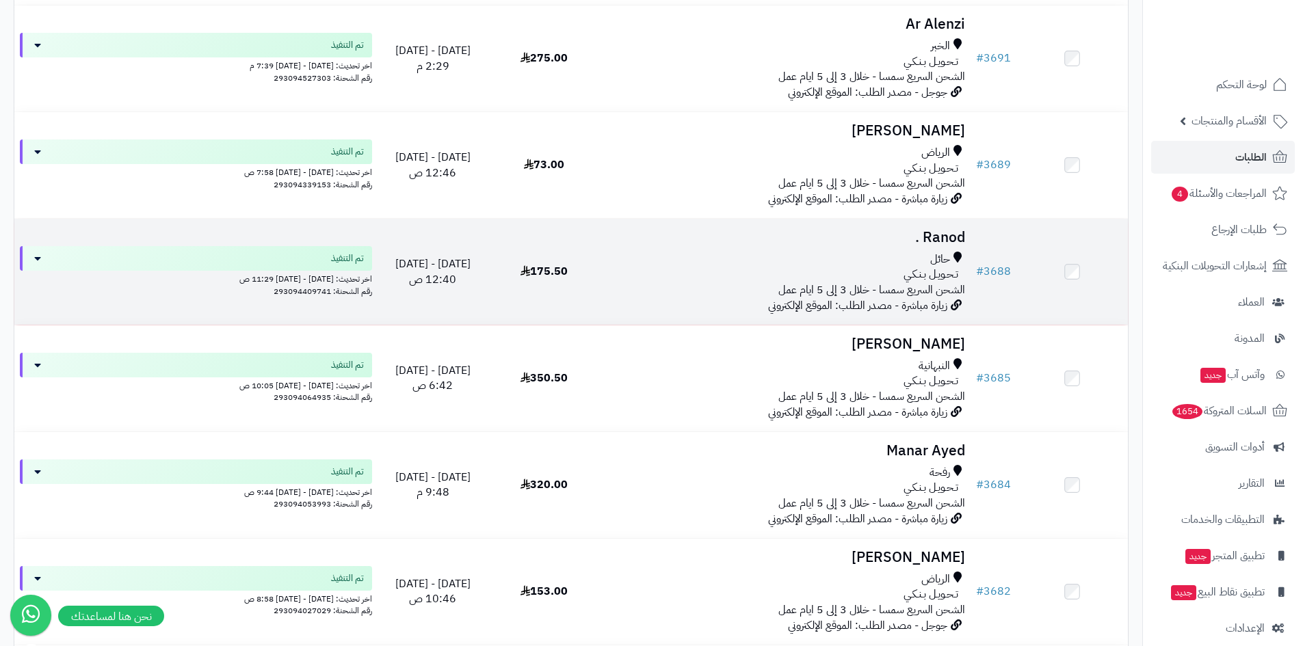
click at [873, 267] on div "تـحـويـل بـنـكـي" at bounding box center [785, 275] width 360 height 16
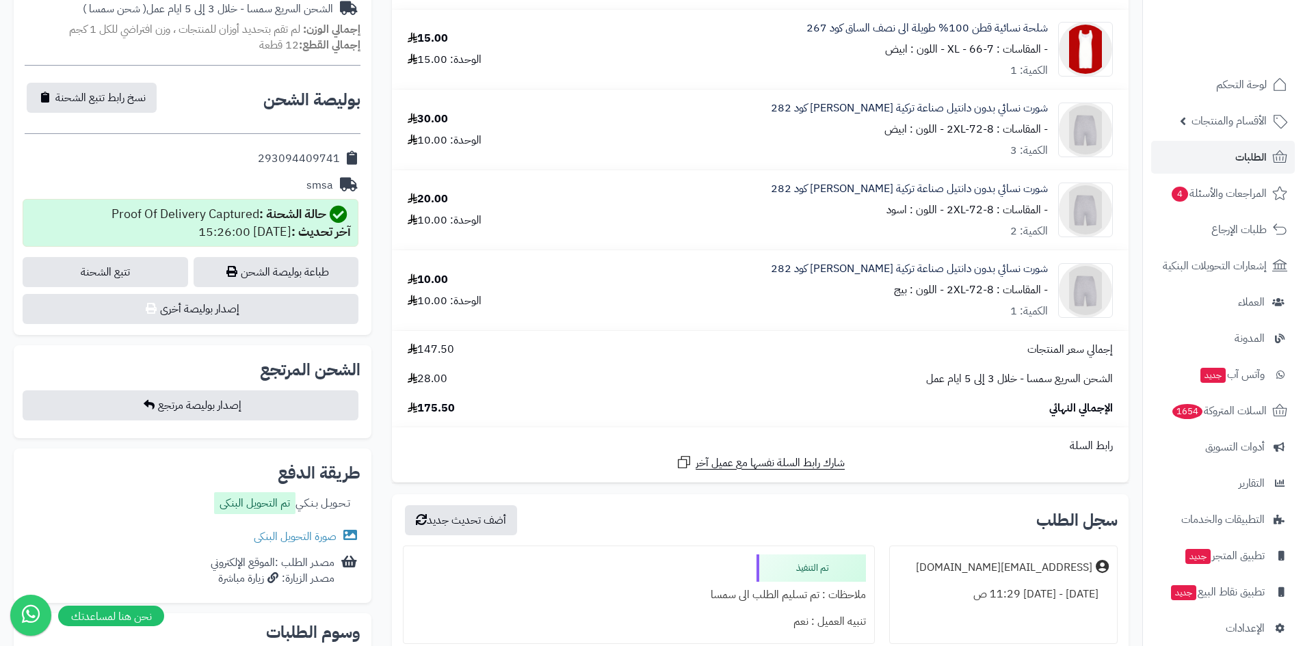
scroll to position [547, 0]
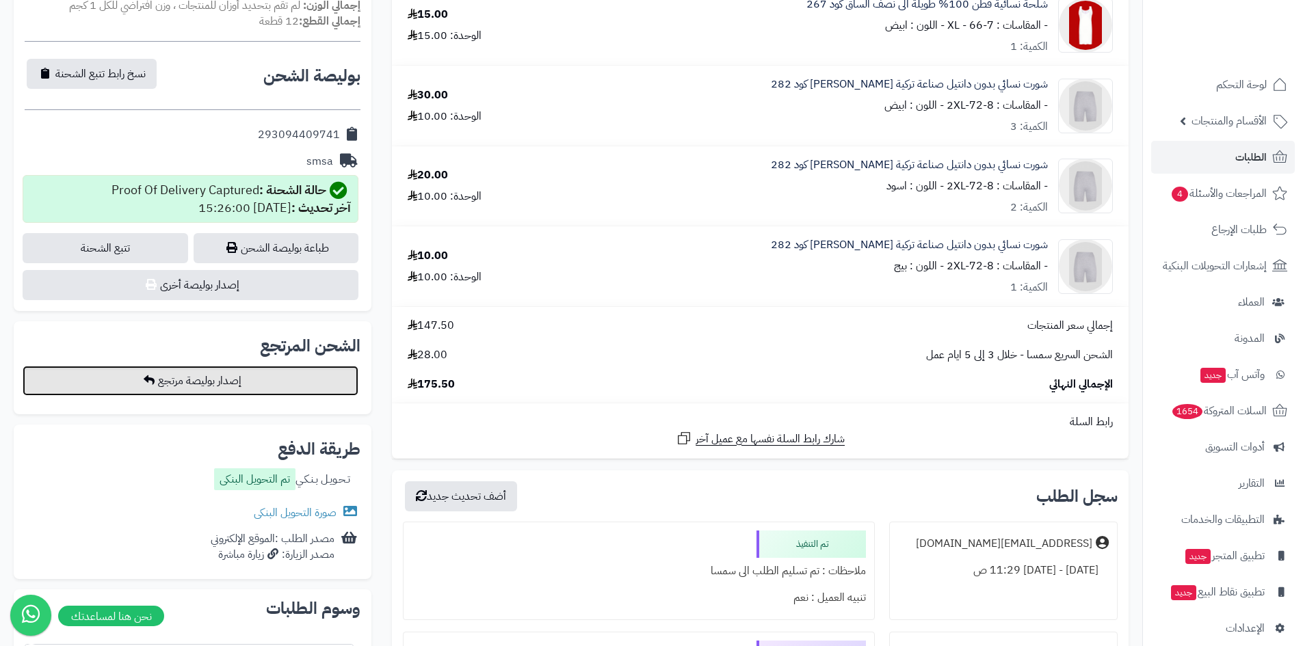
click at [275, 375] on button "إصدار بوليصة مرتجع" at bounding box center [191, 381] width 336 height 30
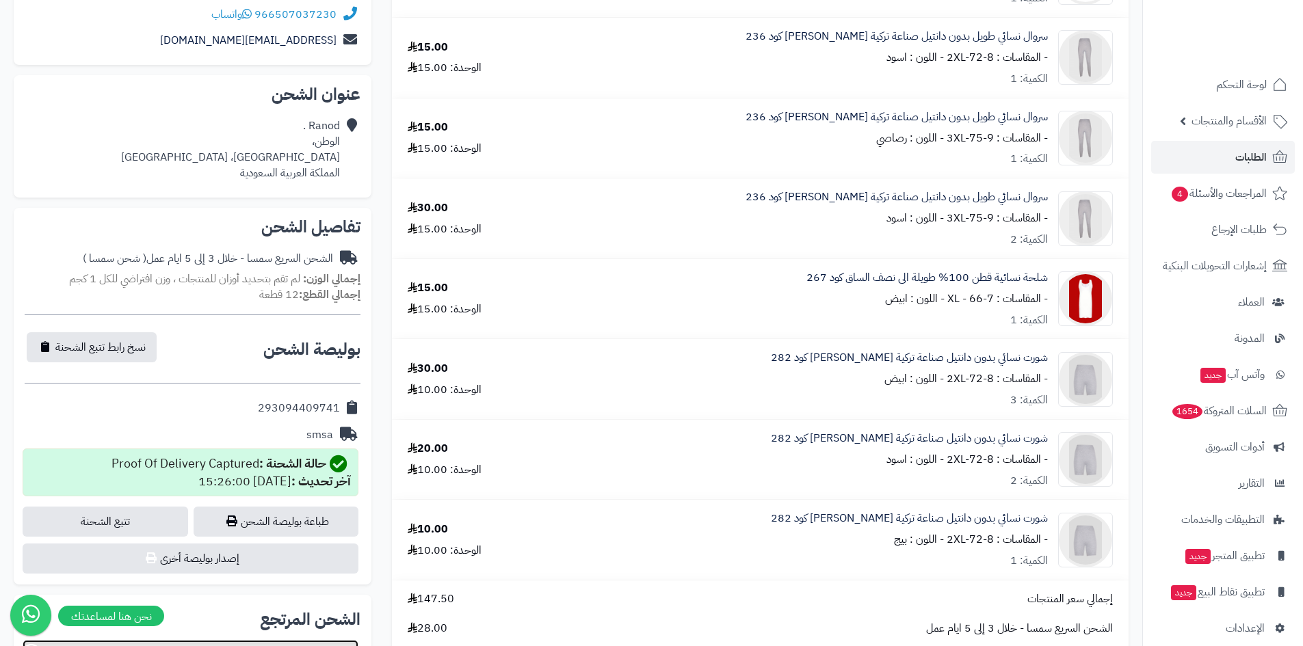
scroll to position [205, 0]
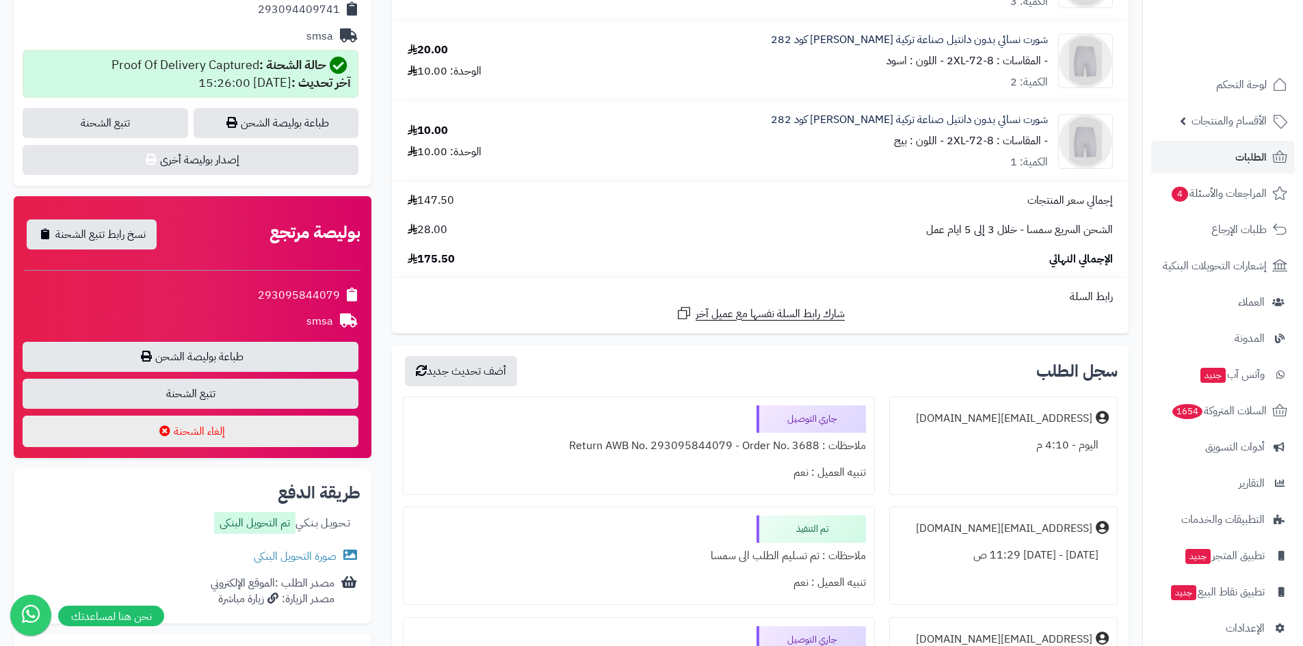
scroll to position [637, 0]
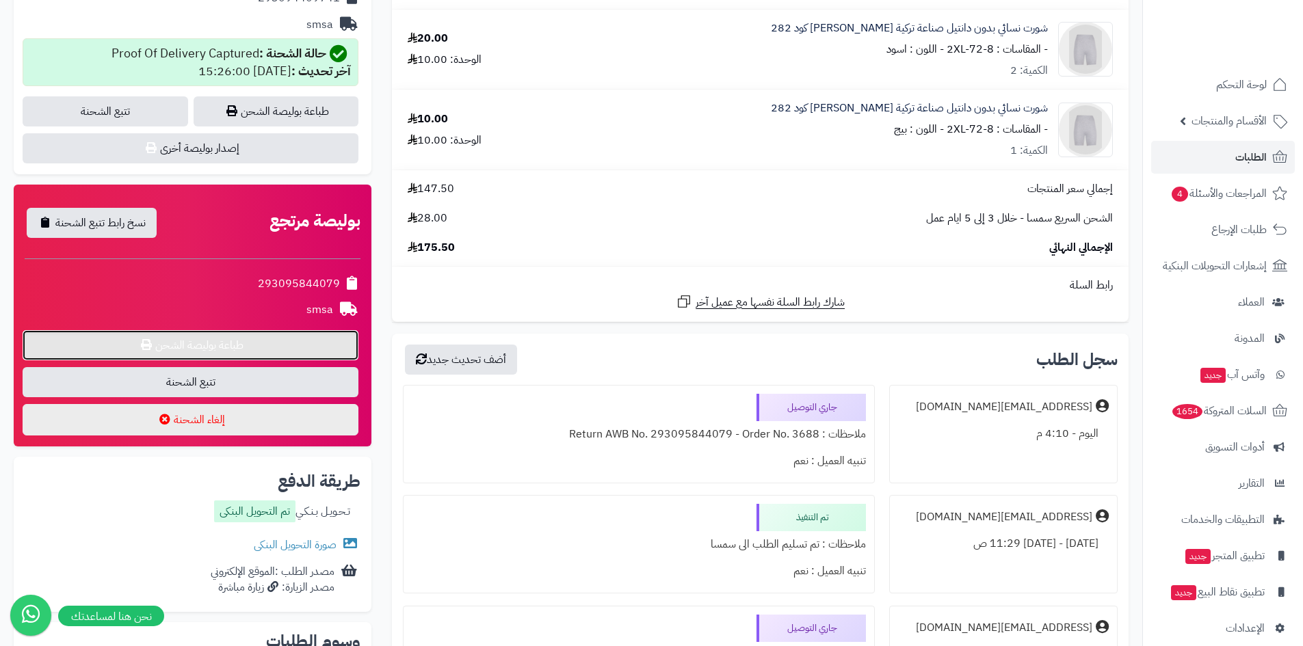
click at [300, 341] on link "طباعة بوليصة الشحن" at bounding box center [191, 345] width 336 height 30
click at [1213, 162] on link "الطلبات" at bounding box center [1223, 157] width 144 height 33
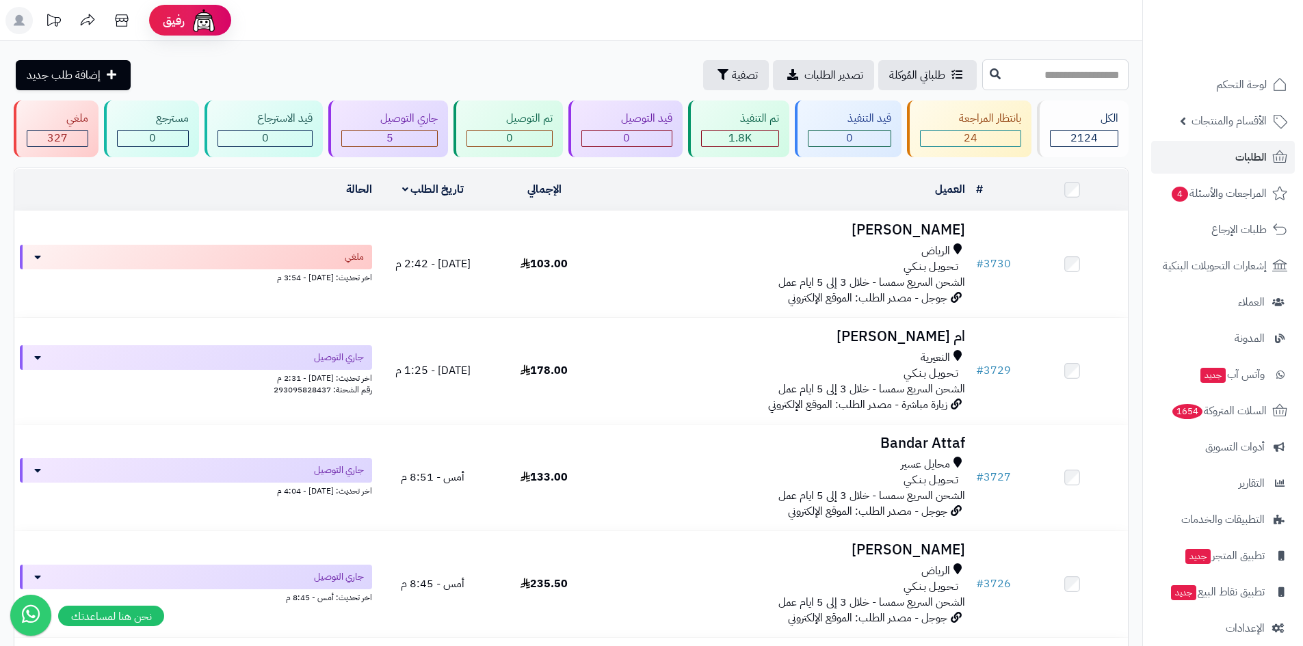
click at [982, 64] on input "text" at bounding box center [1055, 74] width 146 height 31
type input "****"
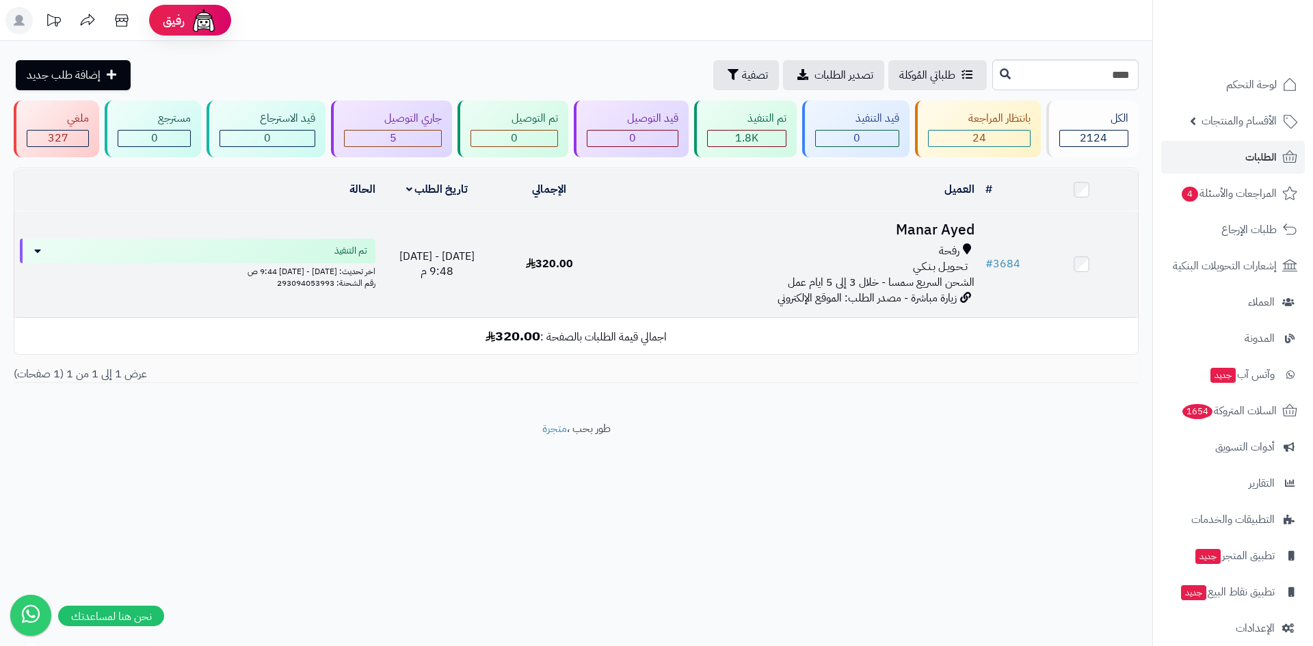
click at [866, 250] on div "رفحة" at bounding box center [792, 251] width 363 height 16
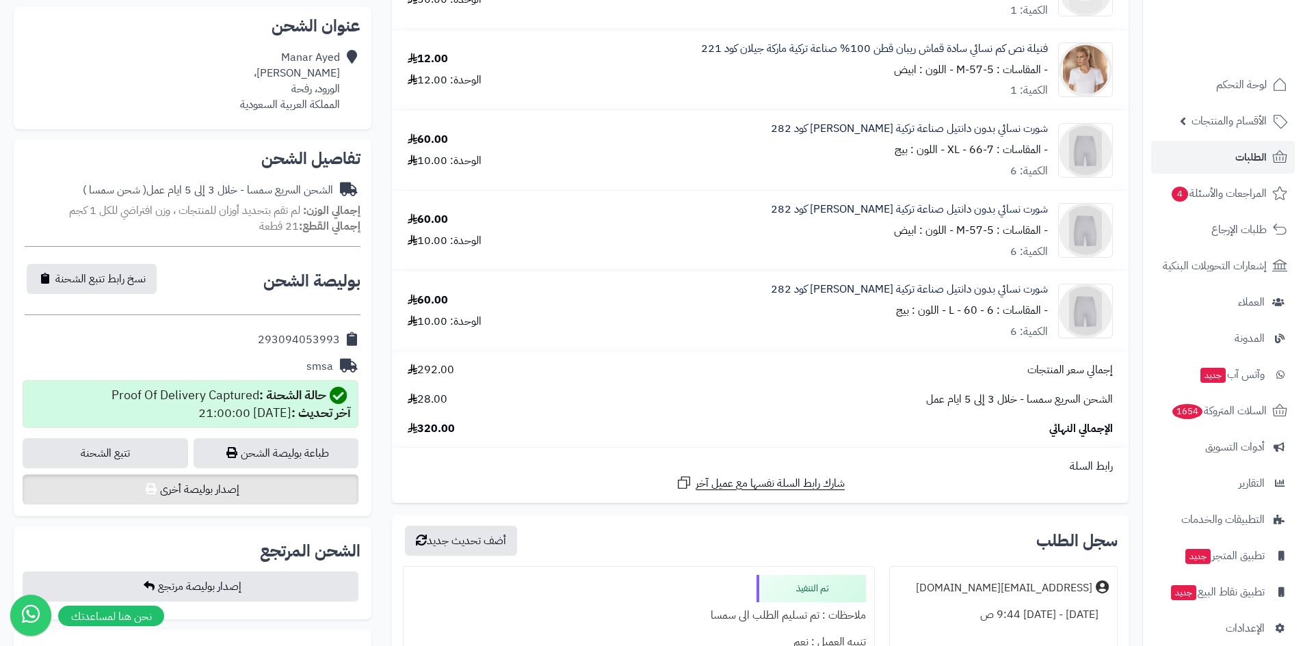
scroll to position [479, 0]
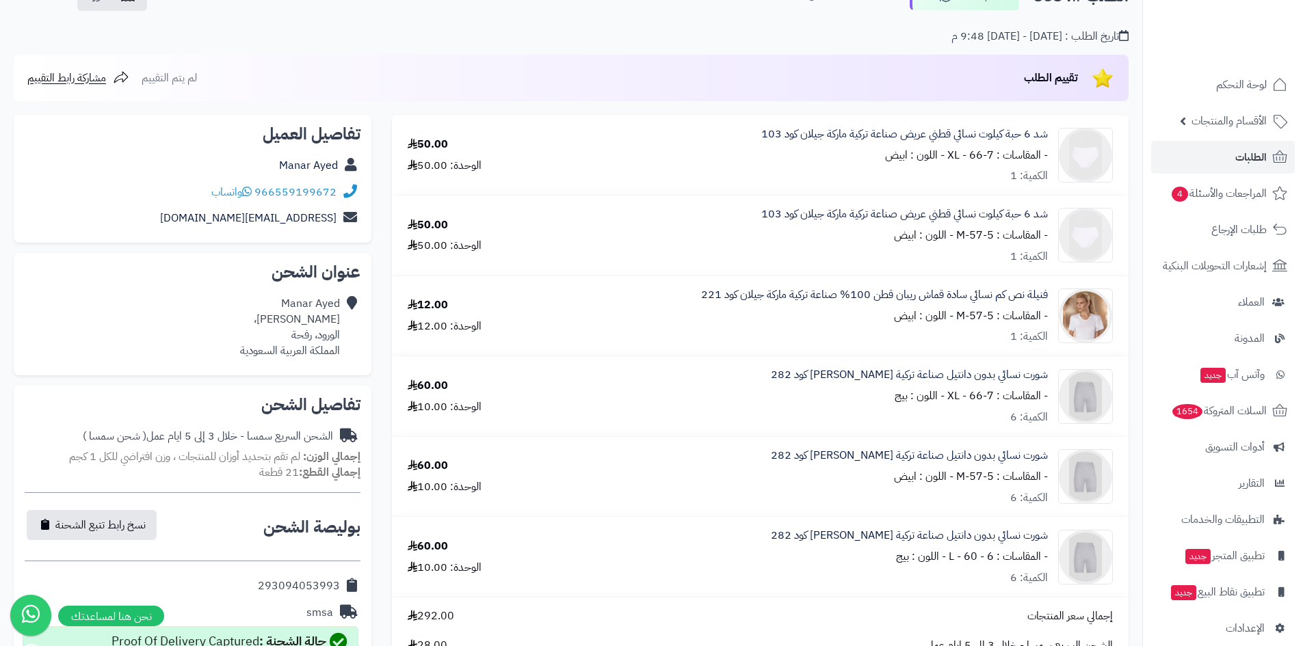
scroll to position [68, 0]
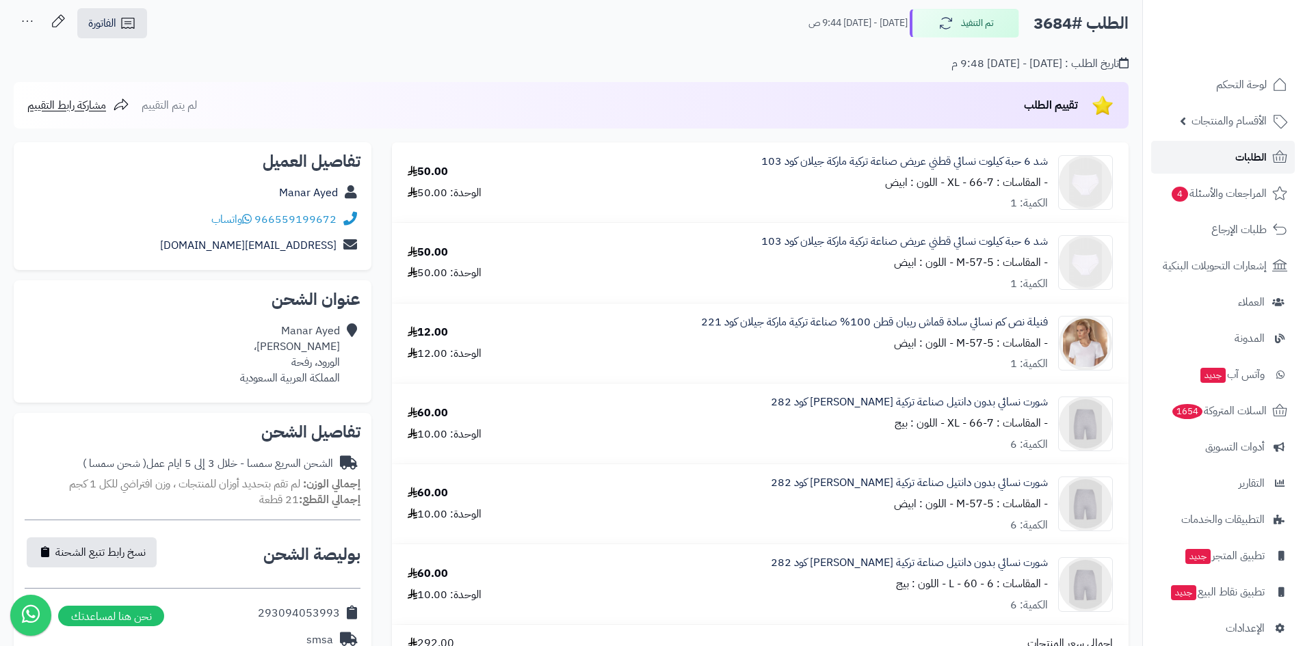
click at [1260, 152] on span "الطلبات" at bounding box center [1250, 157] width 31 height 19
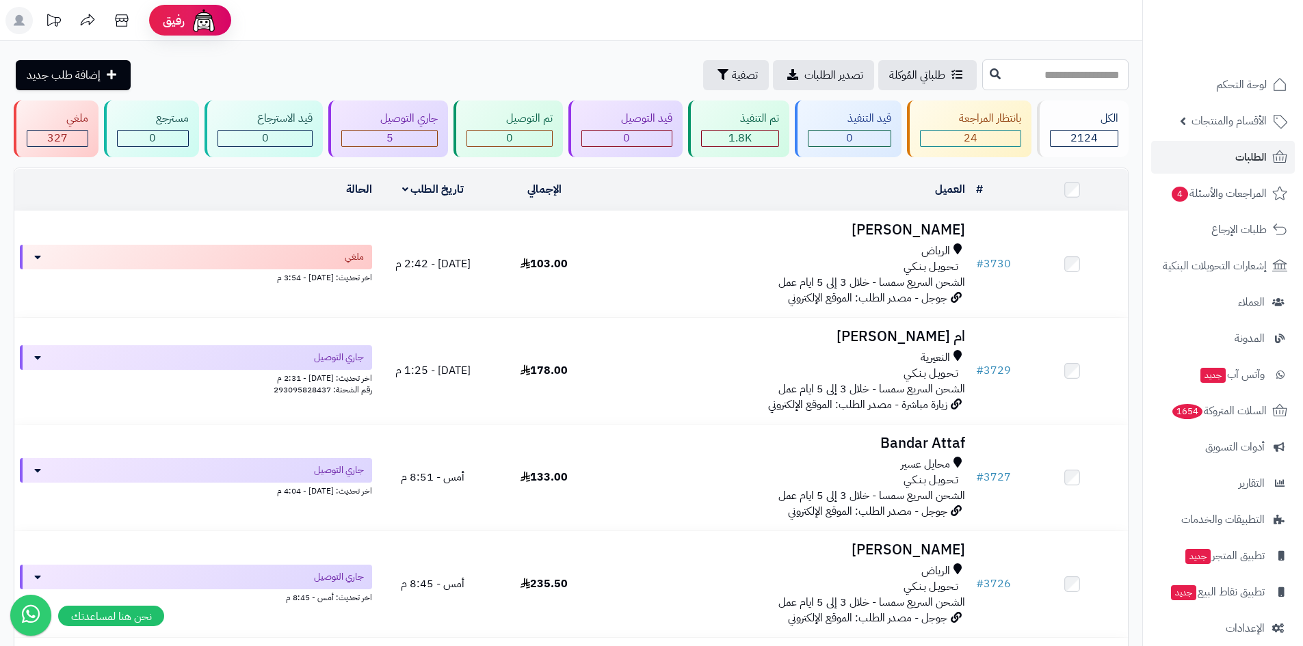
click at [1078, 66] on input "text" at bounding box center [1055, 74] width 146 height 31
type input "****"
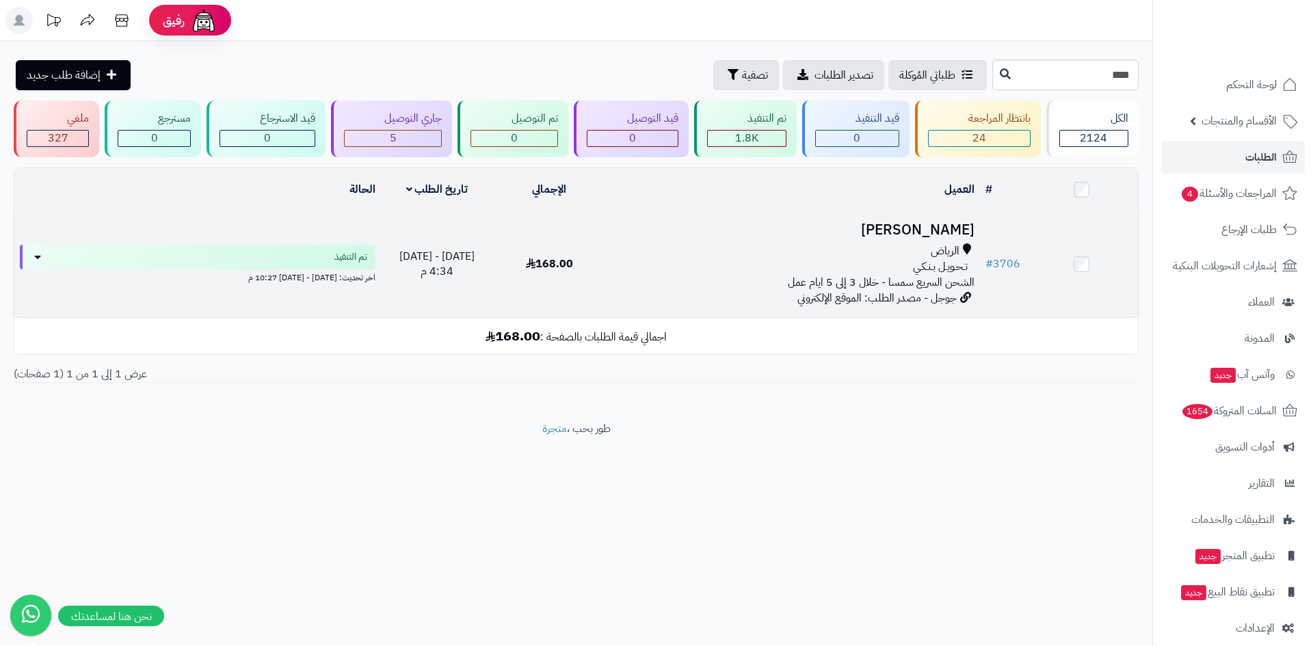
click at [1000, 220] on td "# 3706" at bounding box center [1003, 264] width 46 height 106
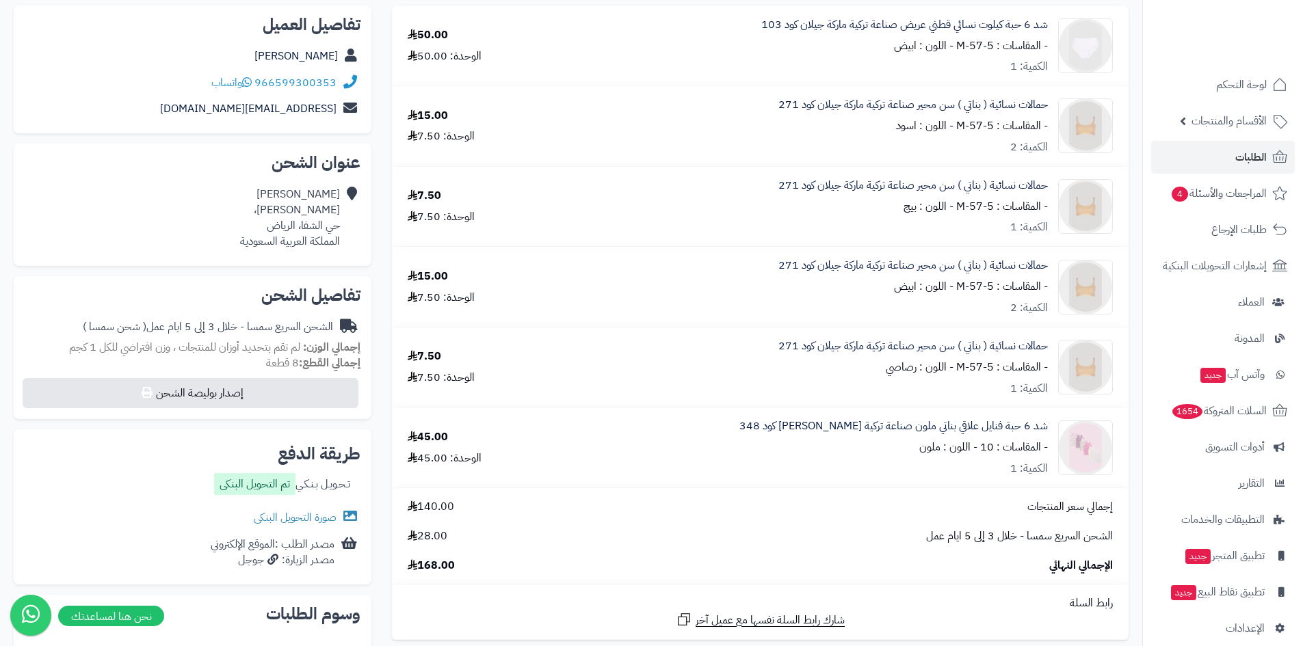
scroll to position [137, 0]
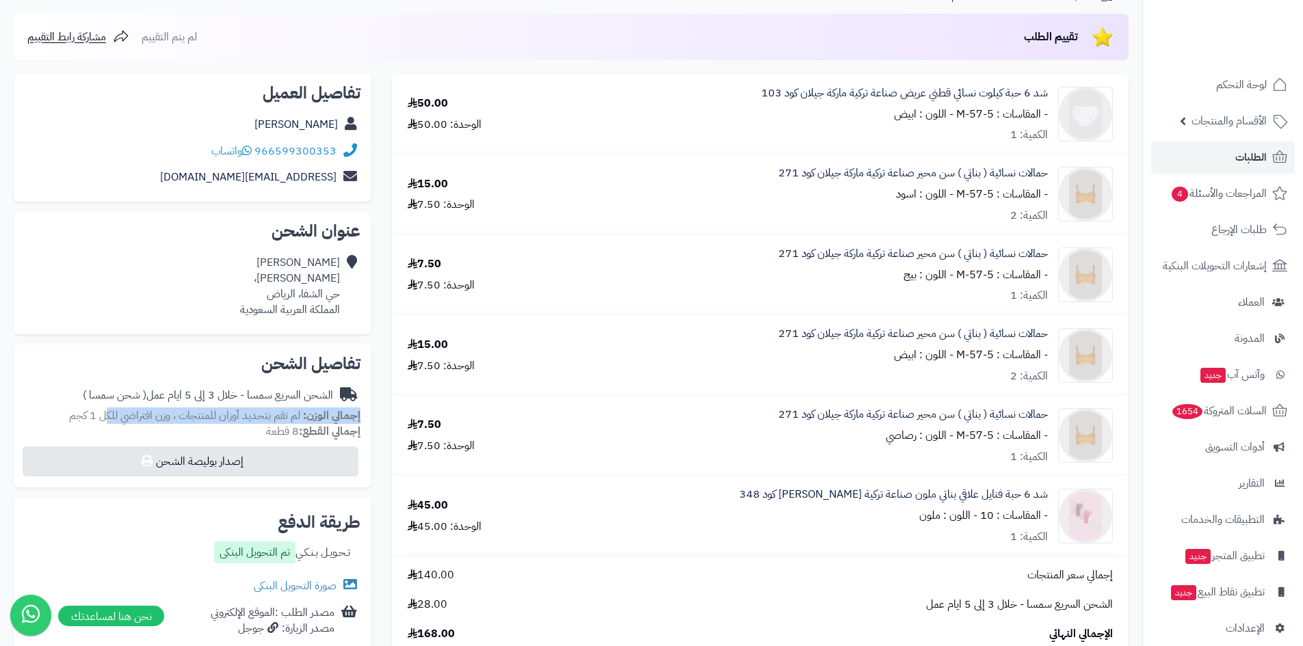
drag, startPoint x: 369, startPoint y: 414, endPoint x: 107, endPoint y: 413, distance: 261.2
click at [107, 413] on div "تفاصيل الشحن الشحن السريع سمسا - خلال 3 إلى 5 ايام عمل ( شحن سمسا ) إجمالي الوز…" at bounding box center [193, 417] width 358 height 144
click at [330, 271] on div "[PERSON_NAME]، حي الشفا، [PERSON_NAME] العربية السعودية" at bounding box center [290, 286] width 100 height 62
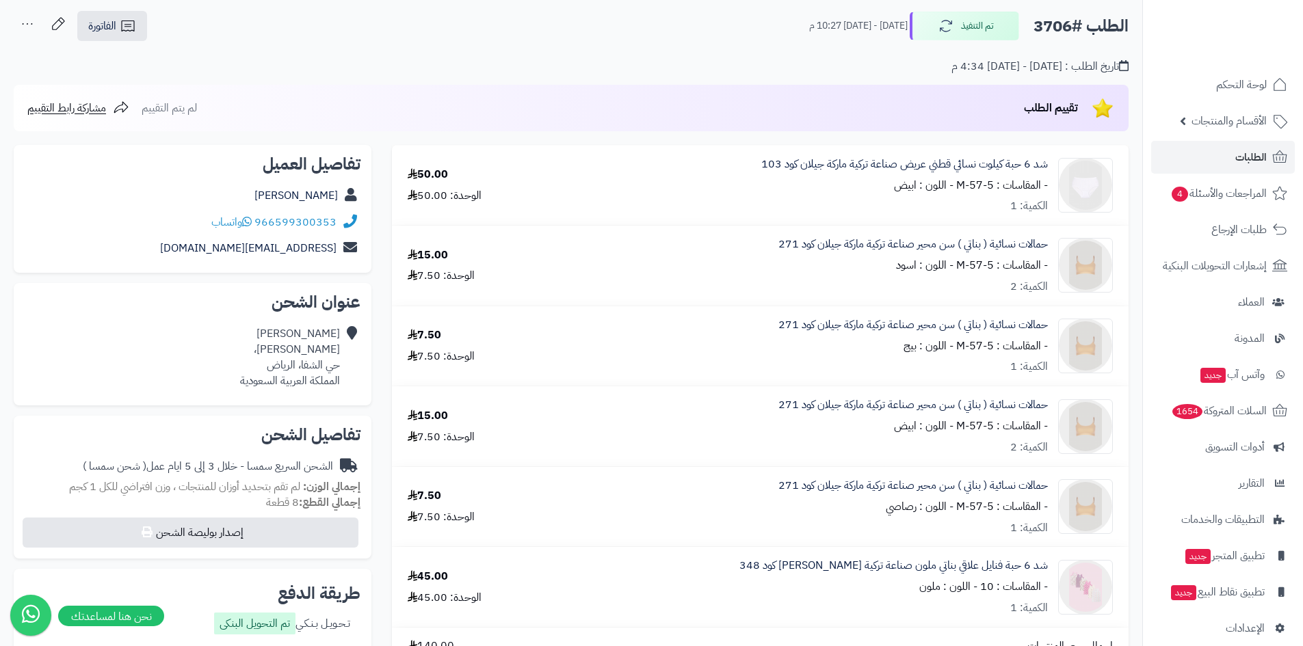
scroll to position [0, 0]
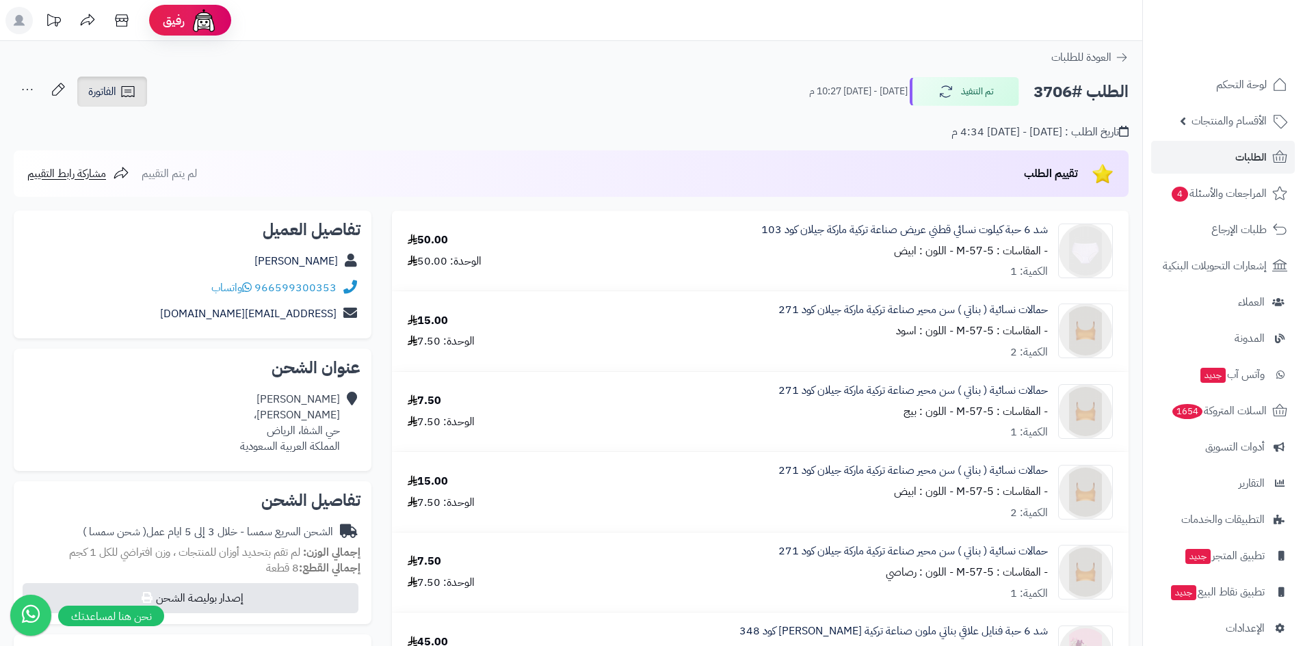
click at [107, 86] on span "الفاتورة" at bounding box center [102, 91] width 28 height 16
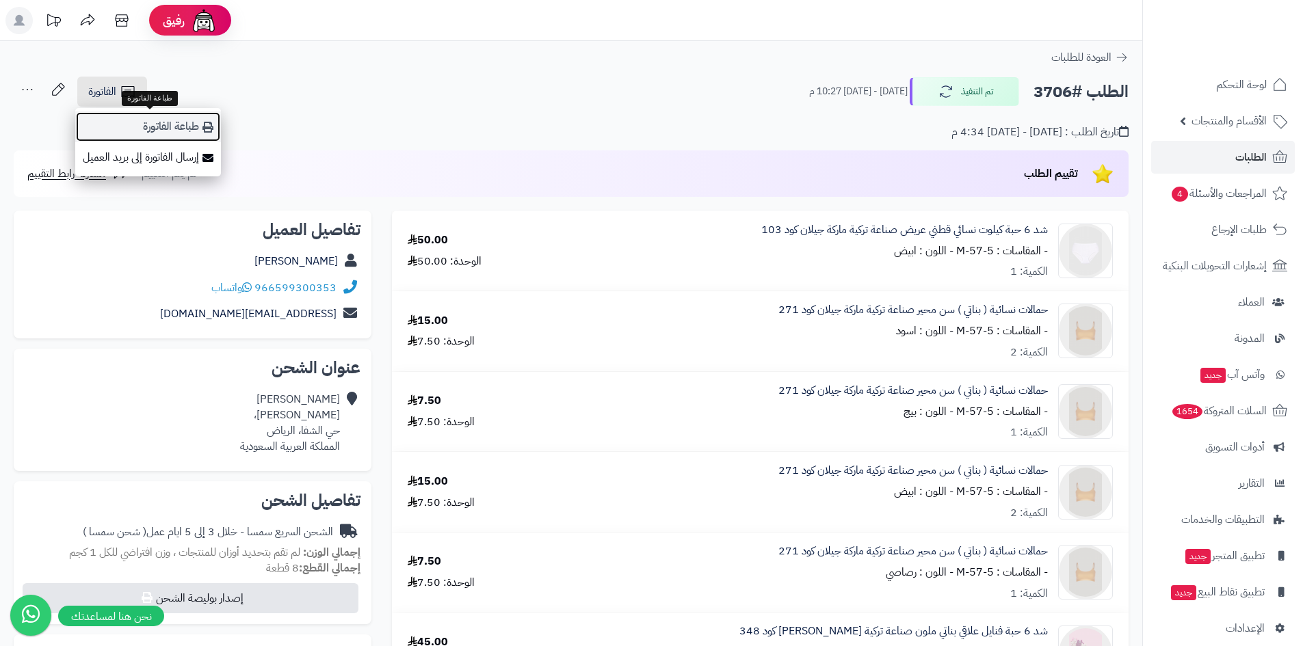
click at [146, 118] on link "طباعة الفاتورة" at bounding box center [148, 126] width 146 height 31
